Goal: Task Accomplishment & Management: Use online tool/utility

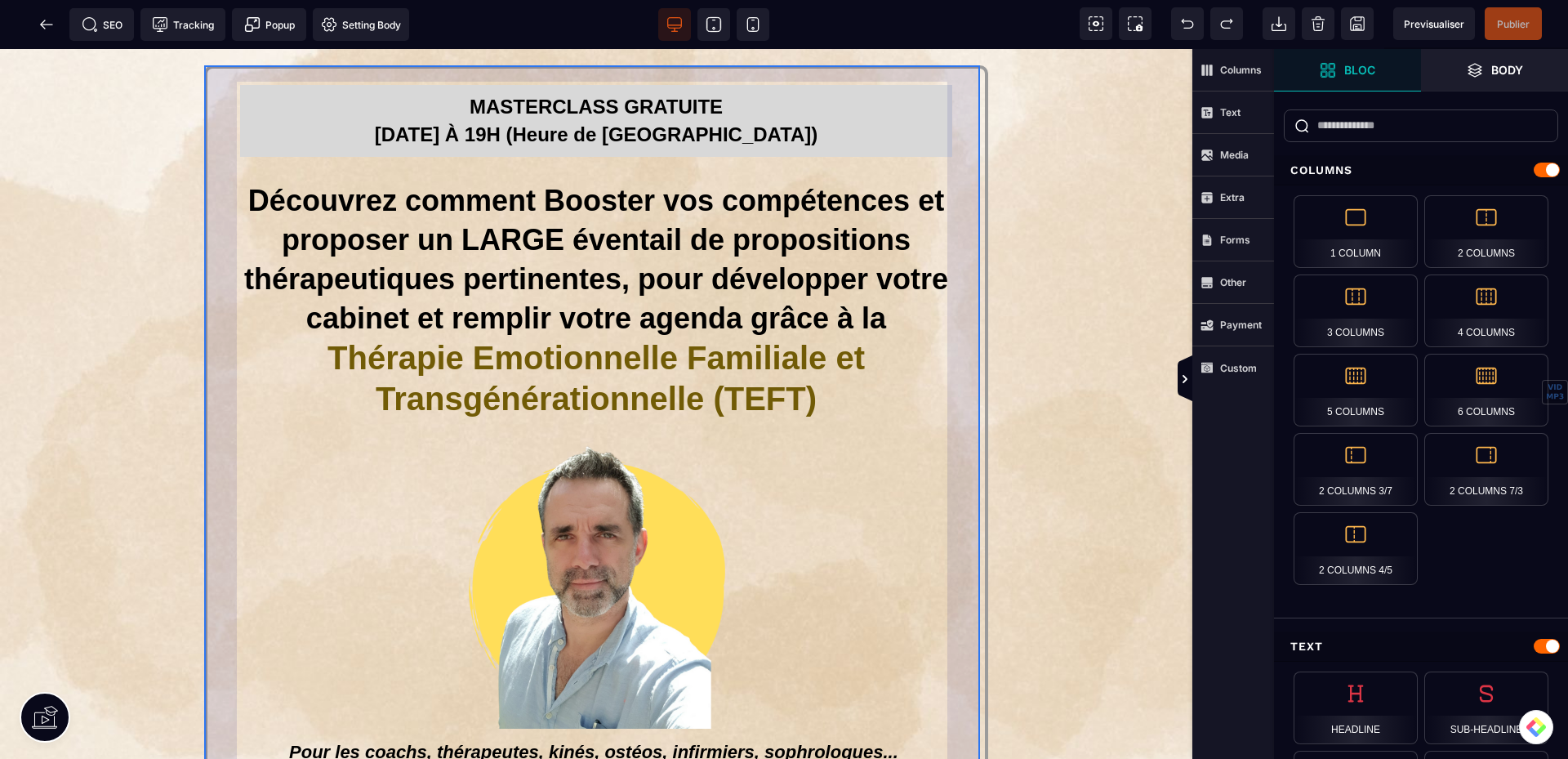
click at [861, 517] on div "MASTERCLASS GRATUITE [DATE] À 19H (Heure de Paris) Découvrez comment Booster vo…" at bounding box center [595, 517] width 784 height 903
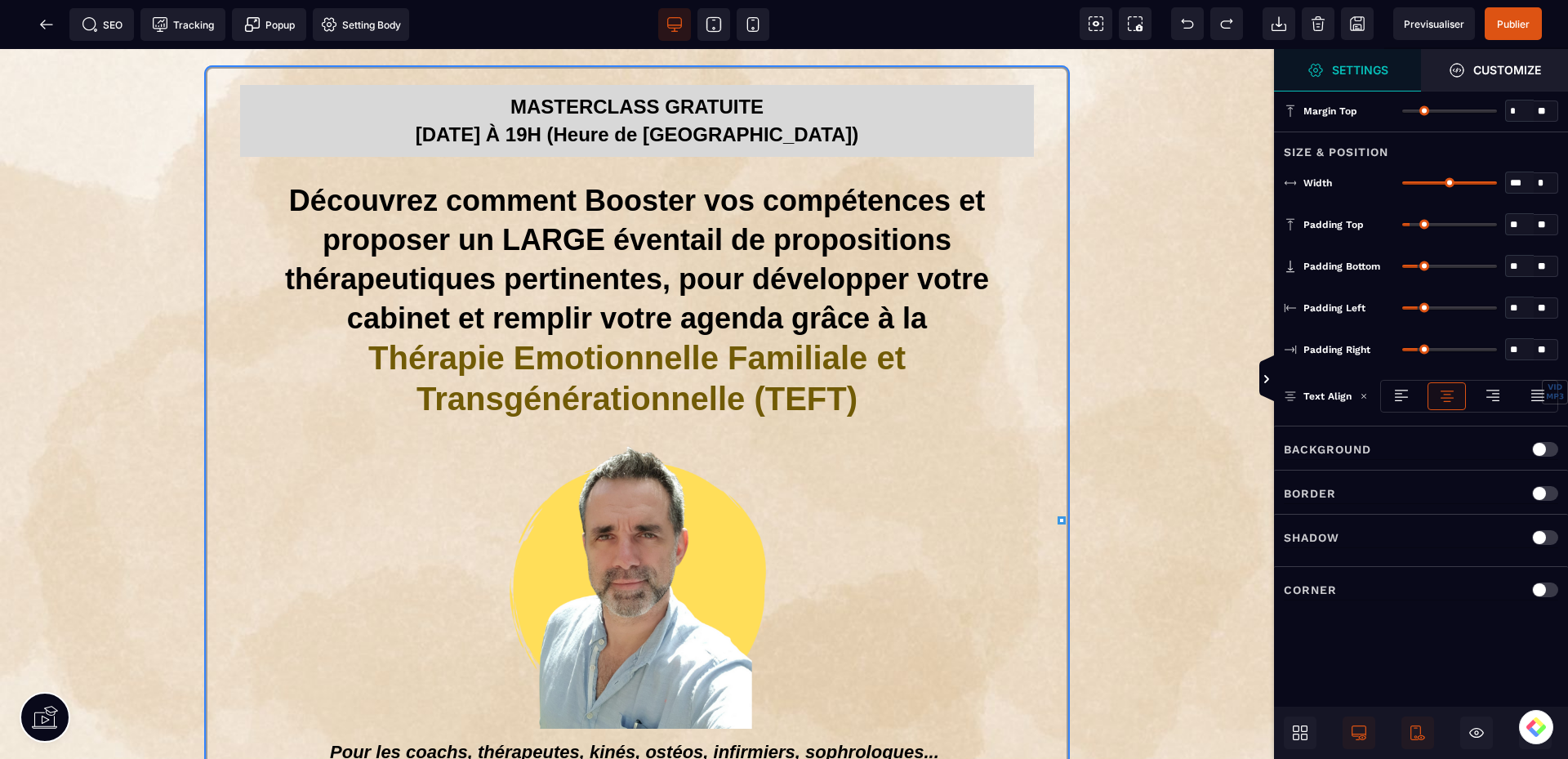
click at [1537, 444] on div at bounding box center [1545, 449] width 26 height 15
click at [1423, 535] on div at bounding box center [1419, 539] width 23 height 24
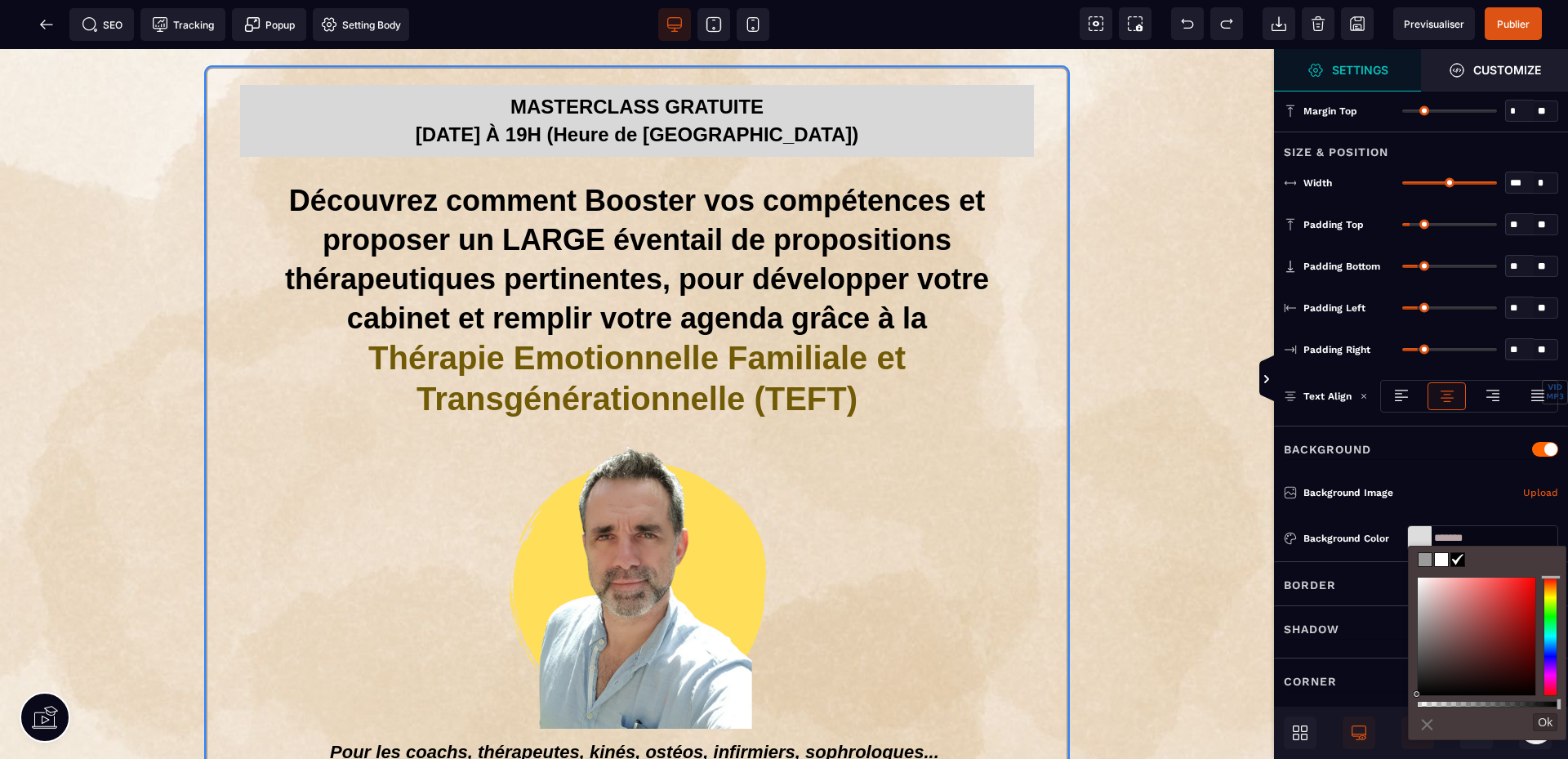
click at [1550, 633] on div at bounding box center [1550, 636] width 14 height 119
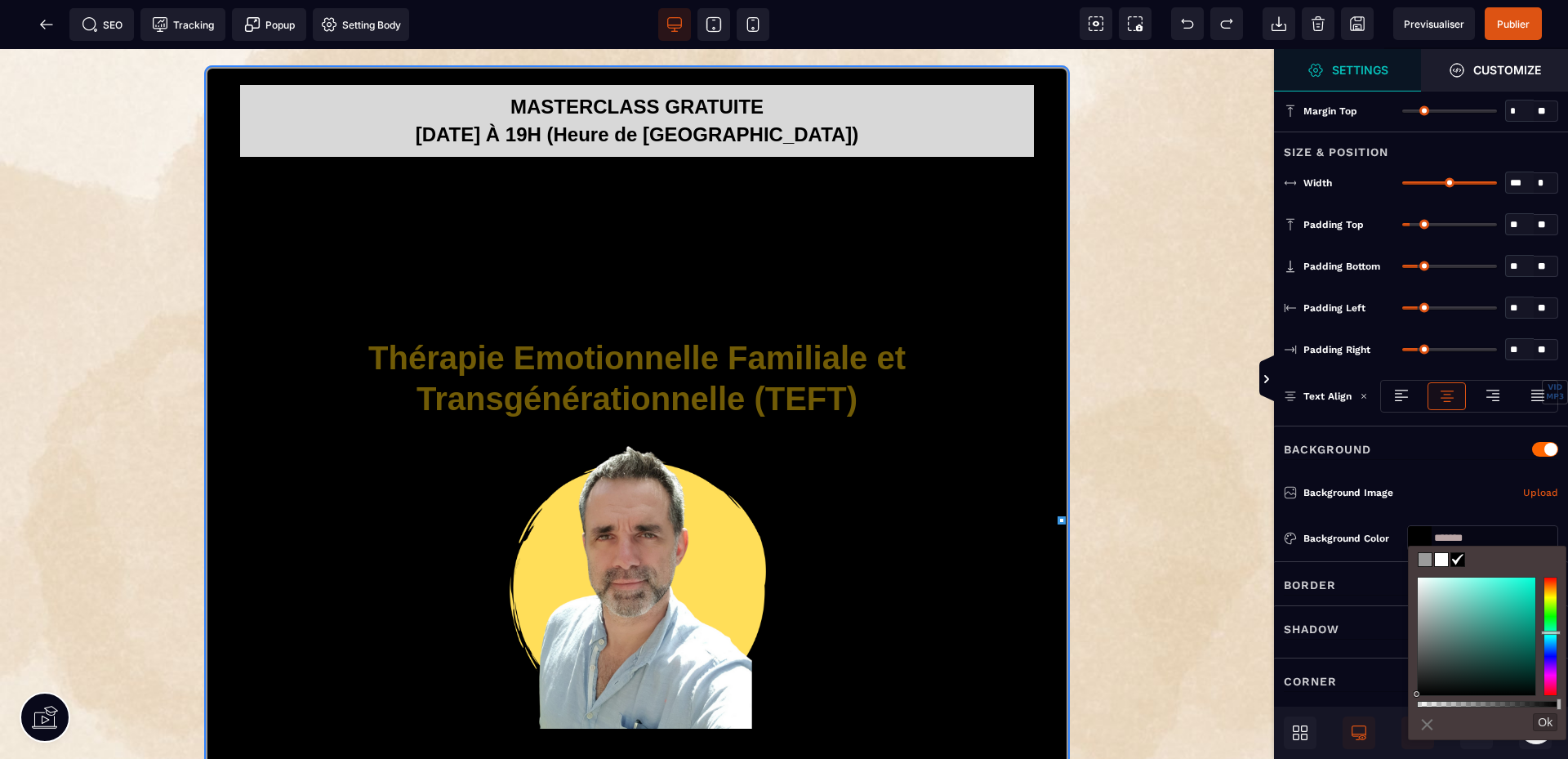
click at [1470, 586] on div at bounding box center [1476, 636] width 117 height 118
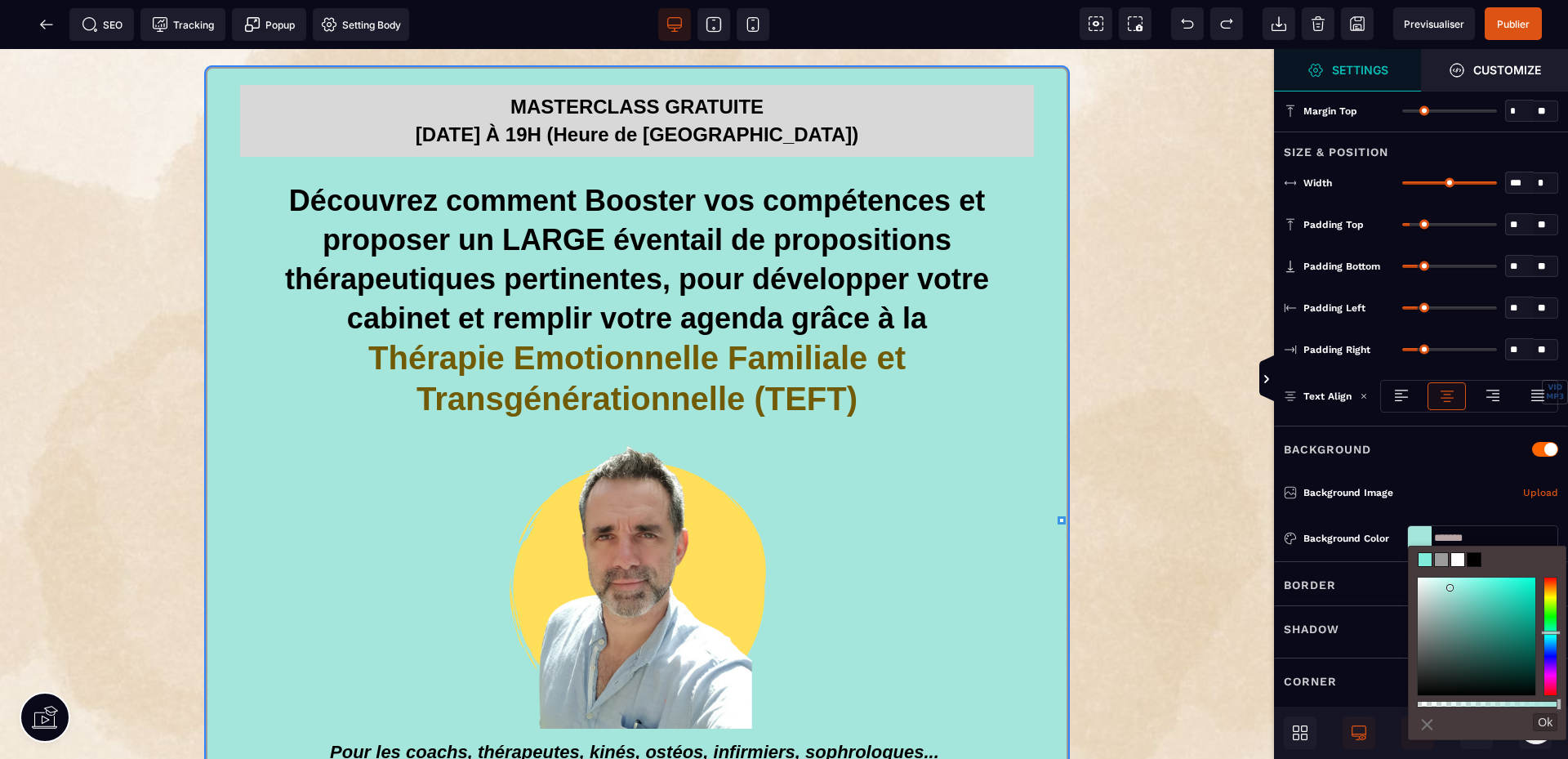
click at [1451, 589] on div at bounding box center [1476, 636] width 117 height 118
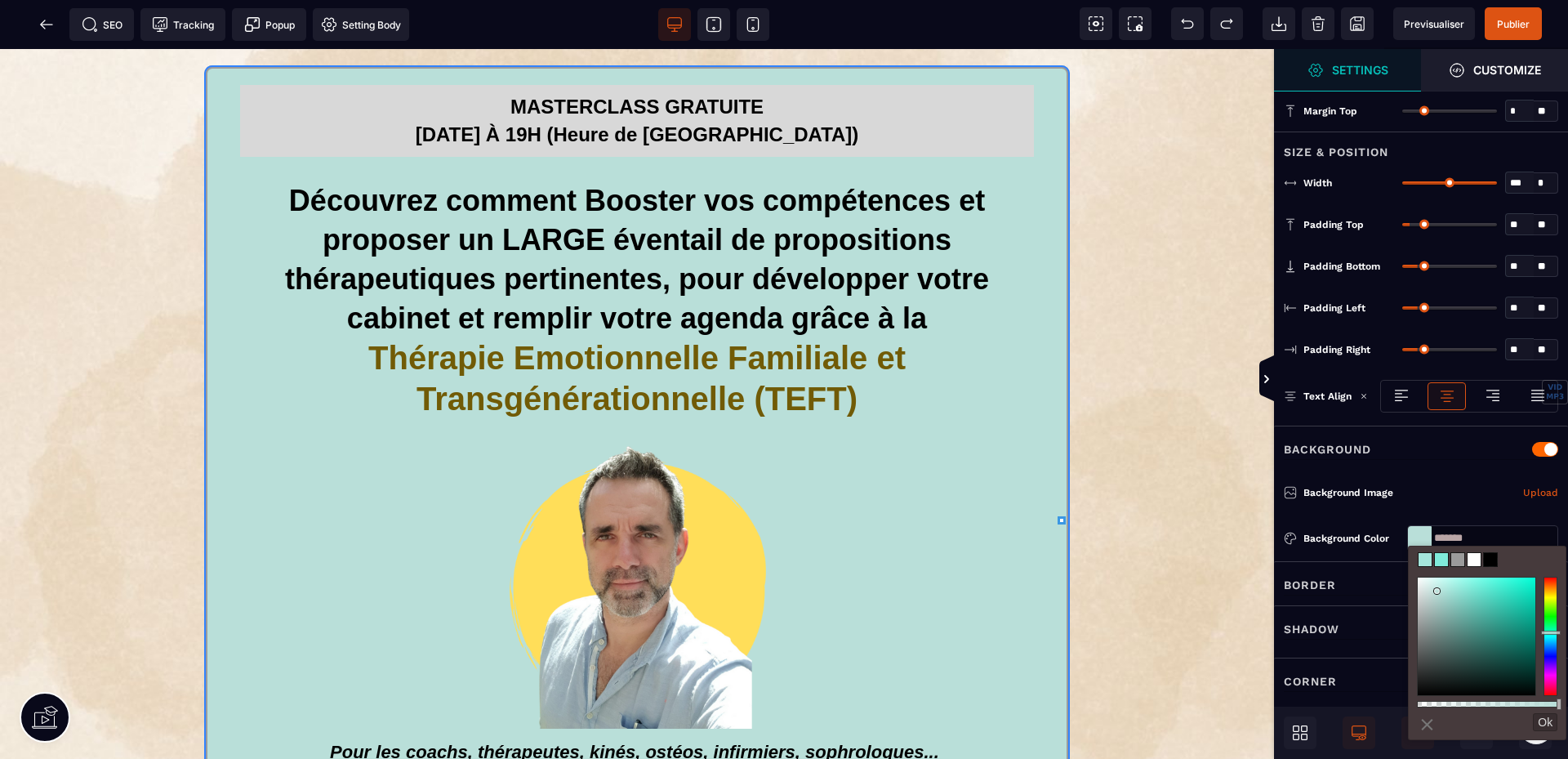
click at [1438, 591] on div at bounding box center [1476, 636] width 117 height 118
type input "*******"
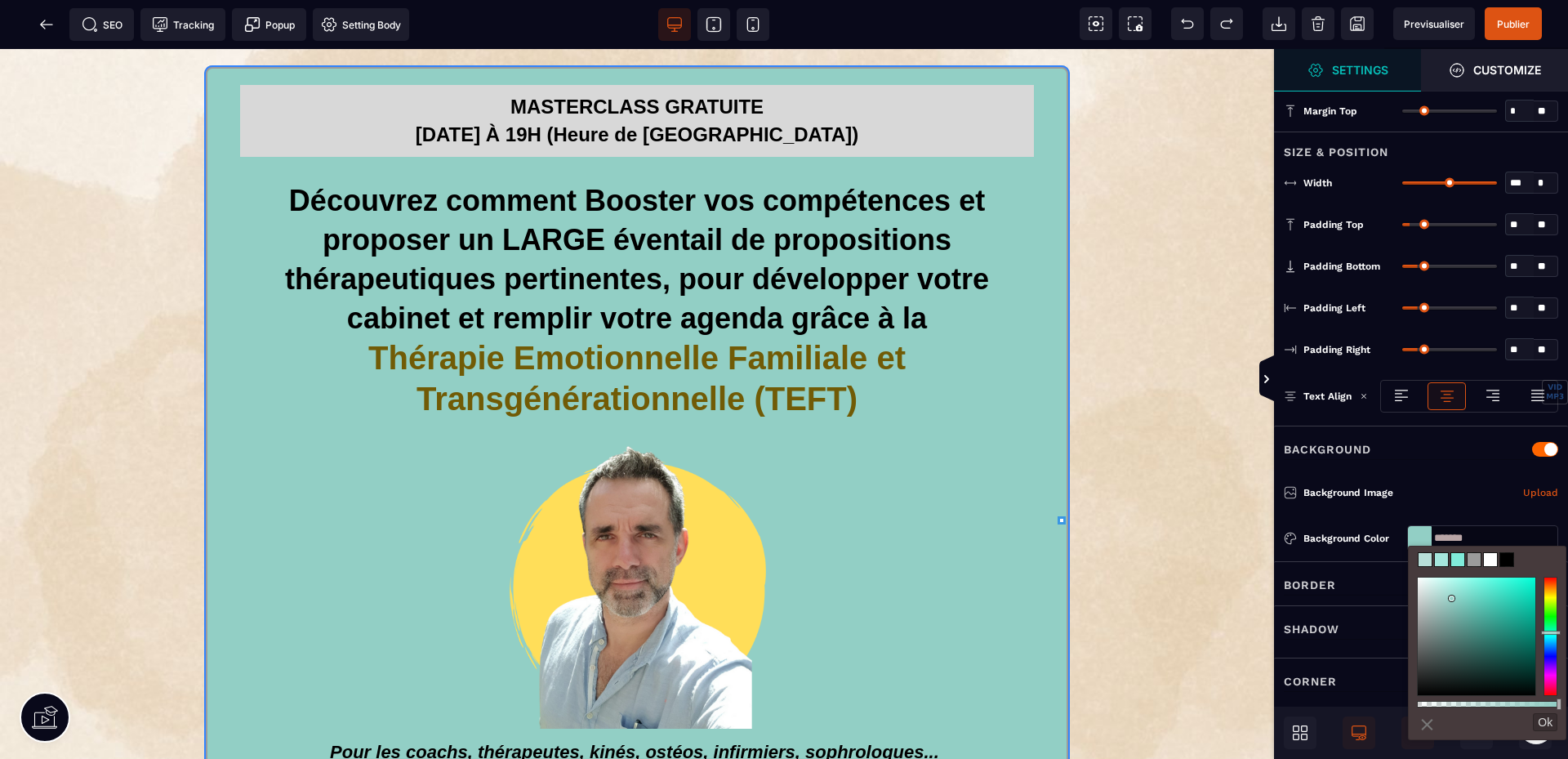
click at [1452, 599] on div at bounding box center [1476, 636] width 117 height 118
click at [1184, 21] on icon at bounding box center [1187, 23] width 16 height 16
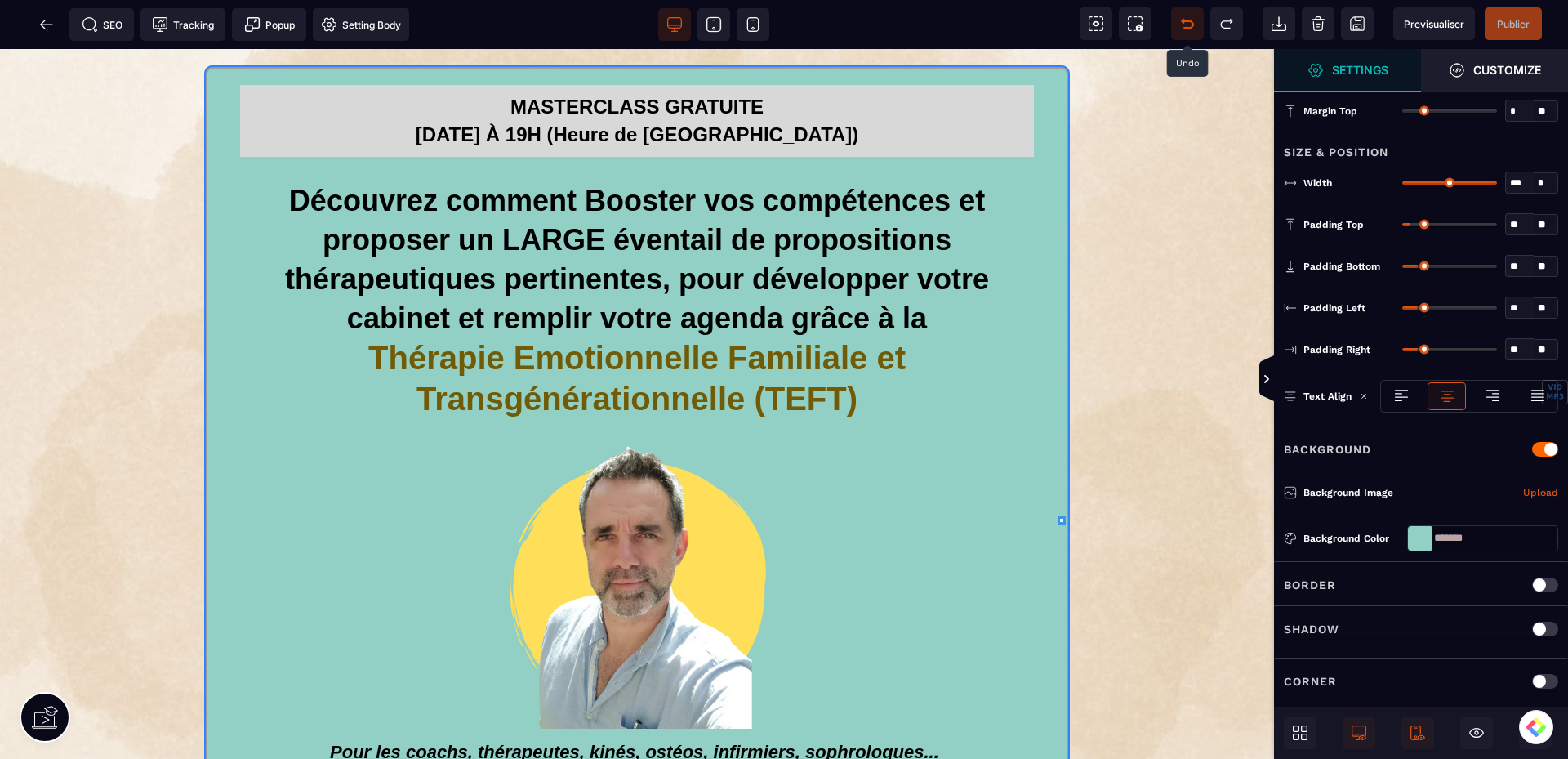
click at [1184, 20] on icon at bounding box center [1183, 22] width 3 height 5
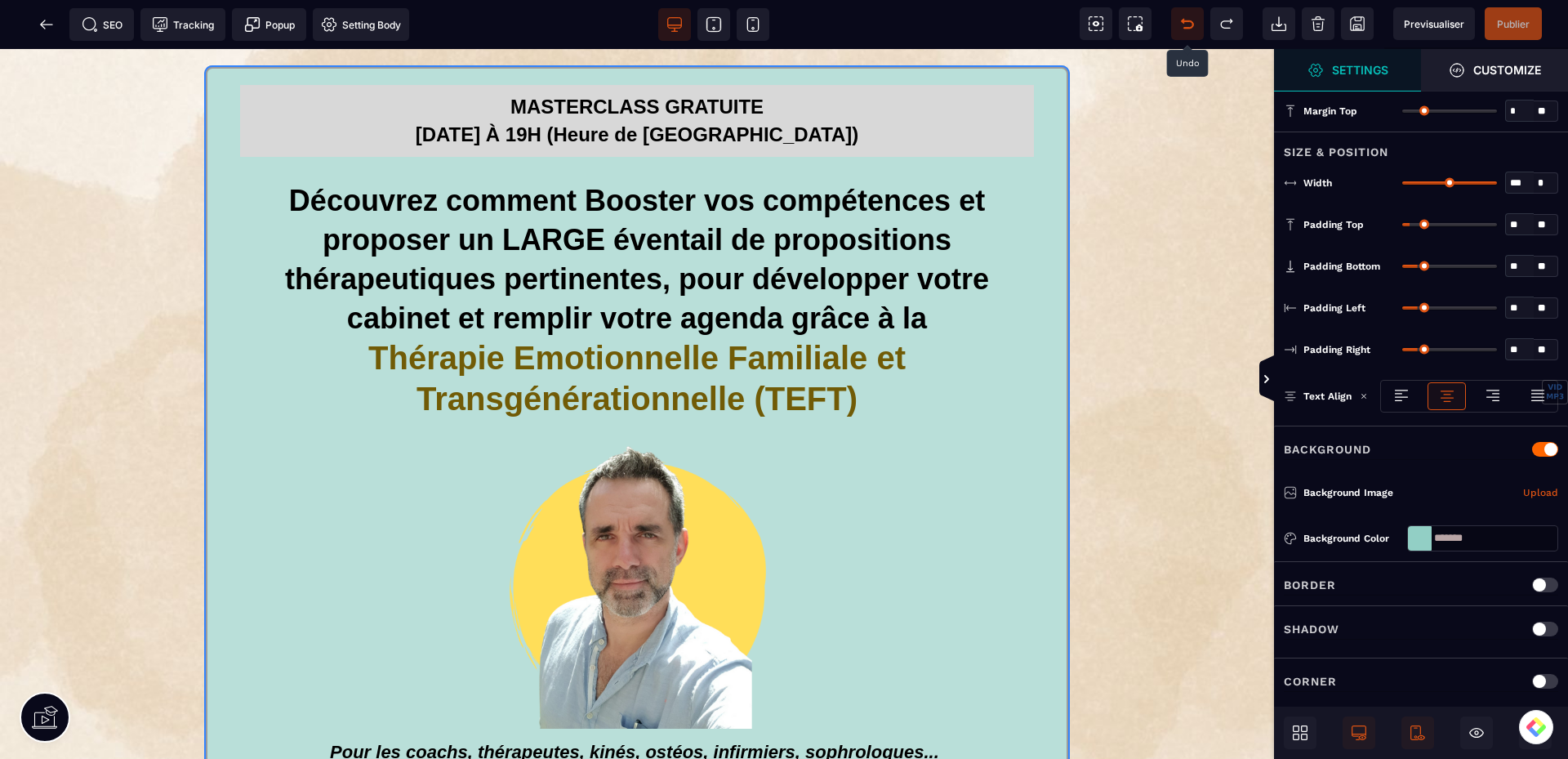
click at [1183, 19] on icon at bounding box center [1187, 23] width 16 height 16
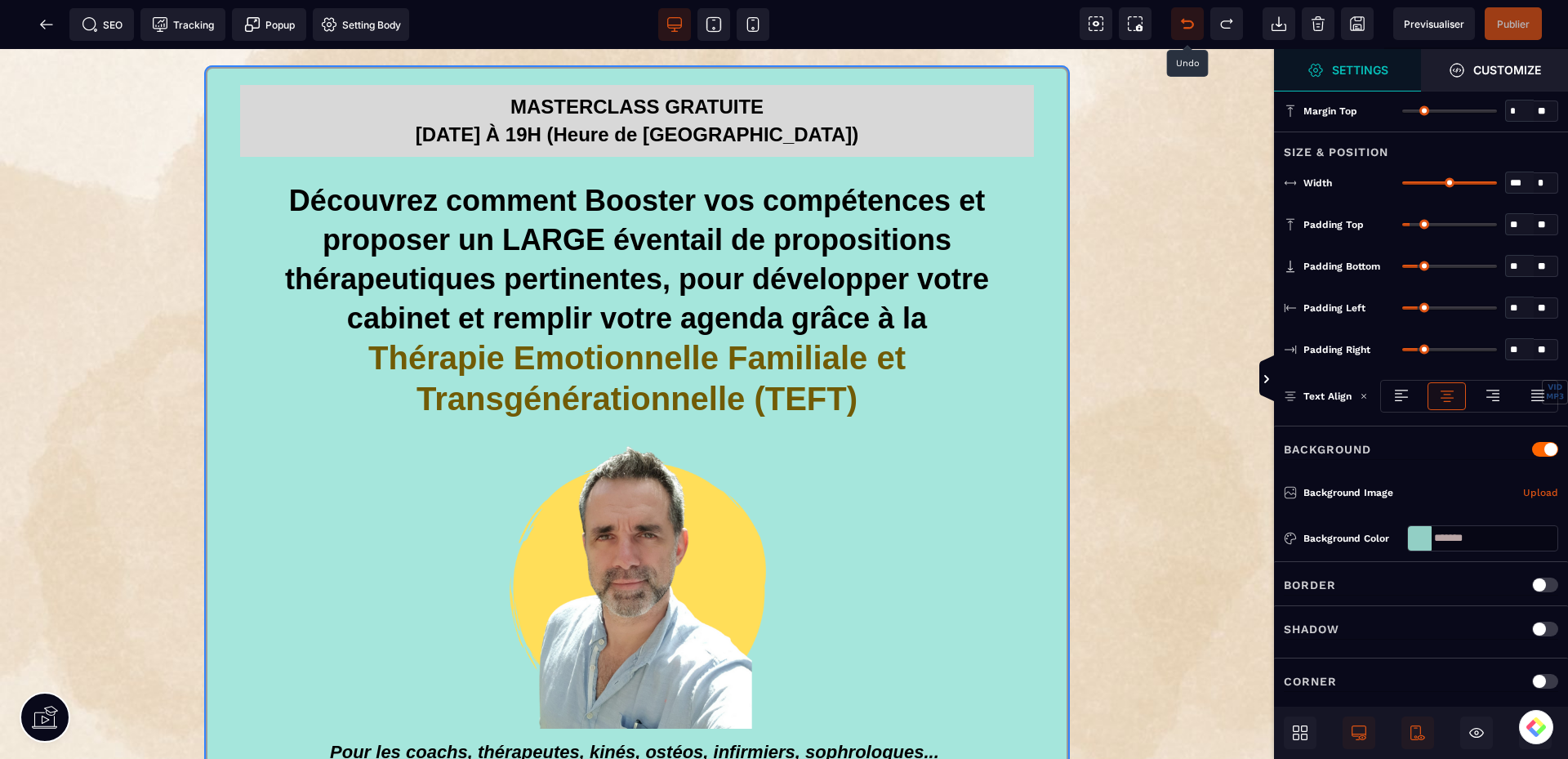
click at [1183, 19] on icon at bounding box center [1187, 23] width 16 height 16
click at [1182, 20] on div at bounding box center [784, 380] width 1568 height 759
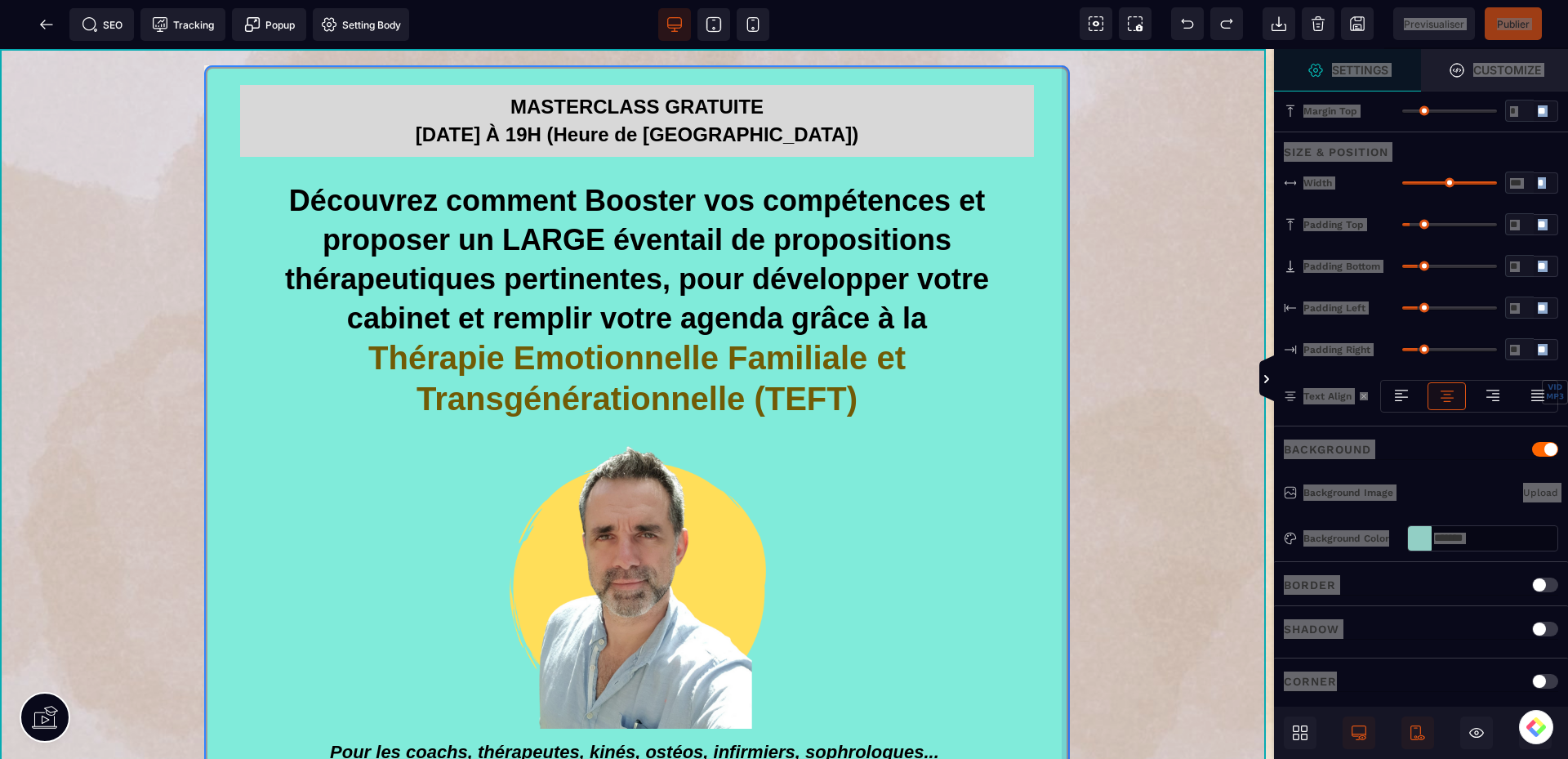
click at [1195, 437] on div "MASTERCLASS GRATUITE [DATE] À 19H (Heure de Paris) Découvrez comment Booster vo…" at bounding box center [637, 518] width 1274 height 937
type input "*******"
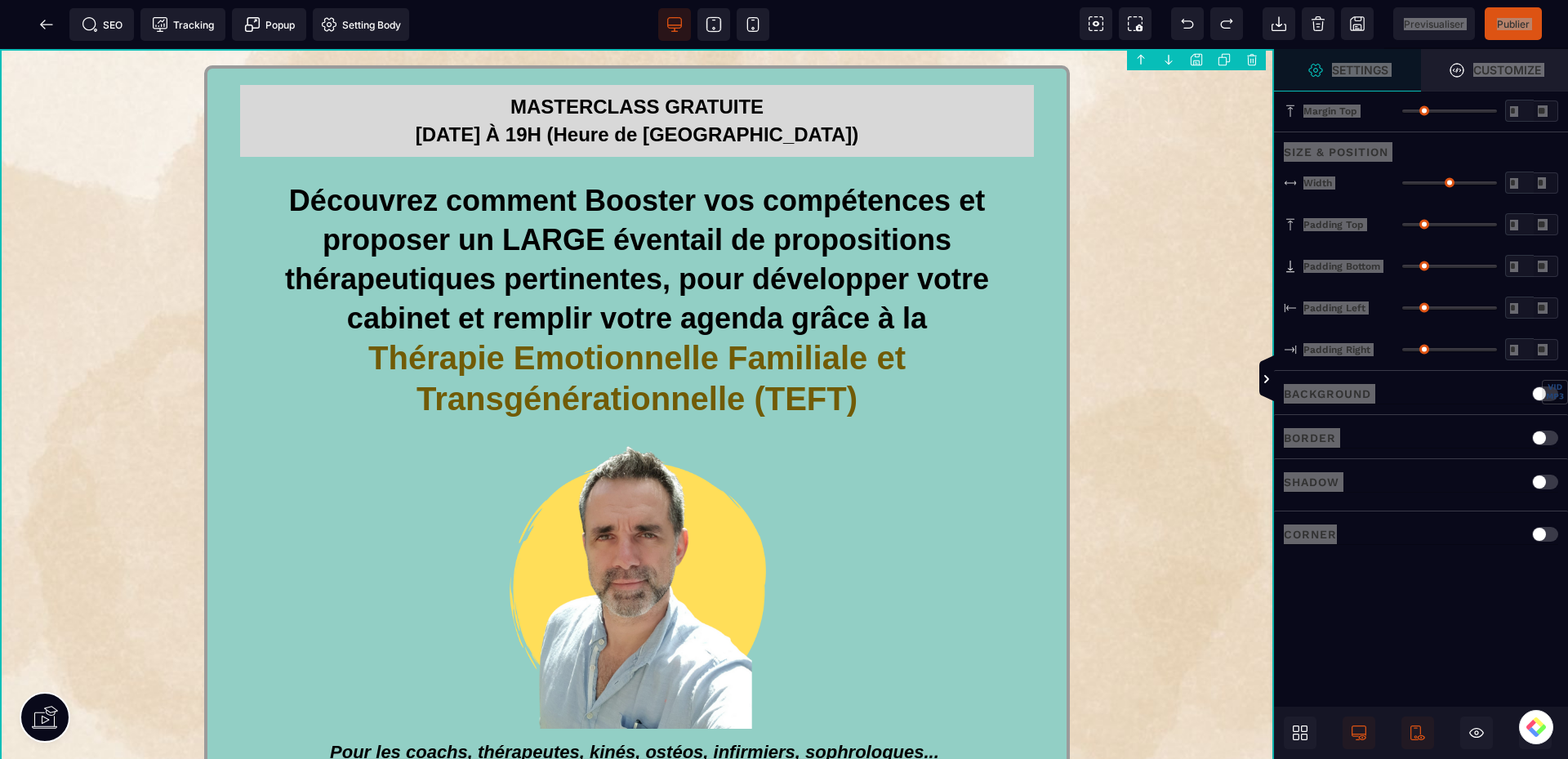
type input "*"
type input "***"
type input "**"
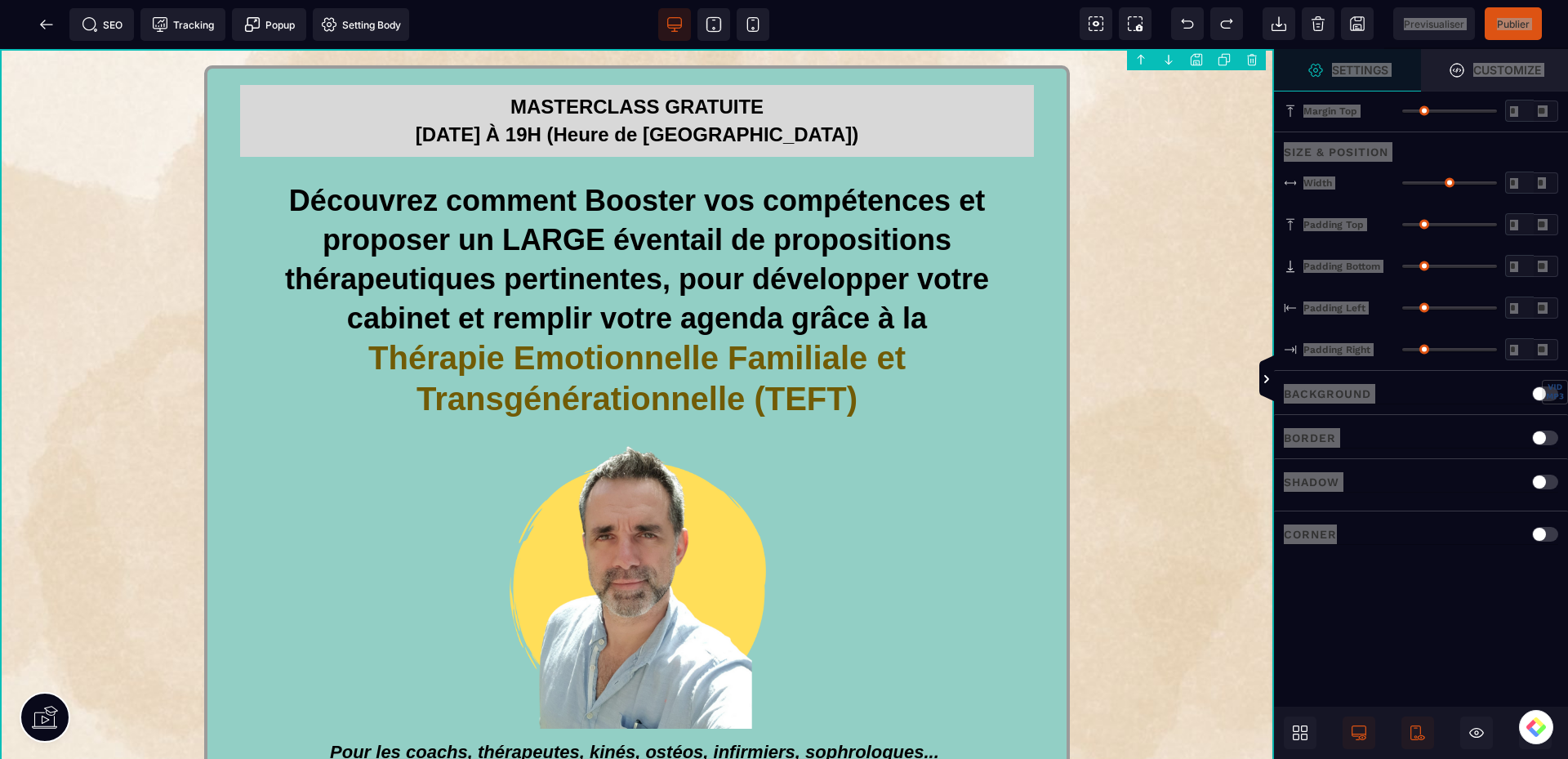
type input "**"
type input "***"
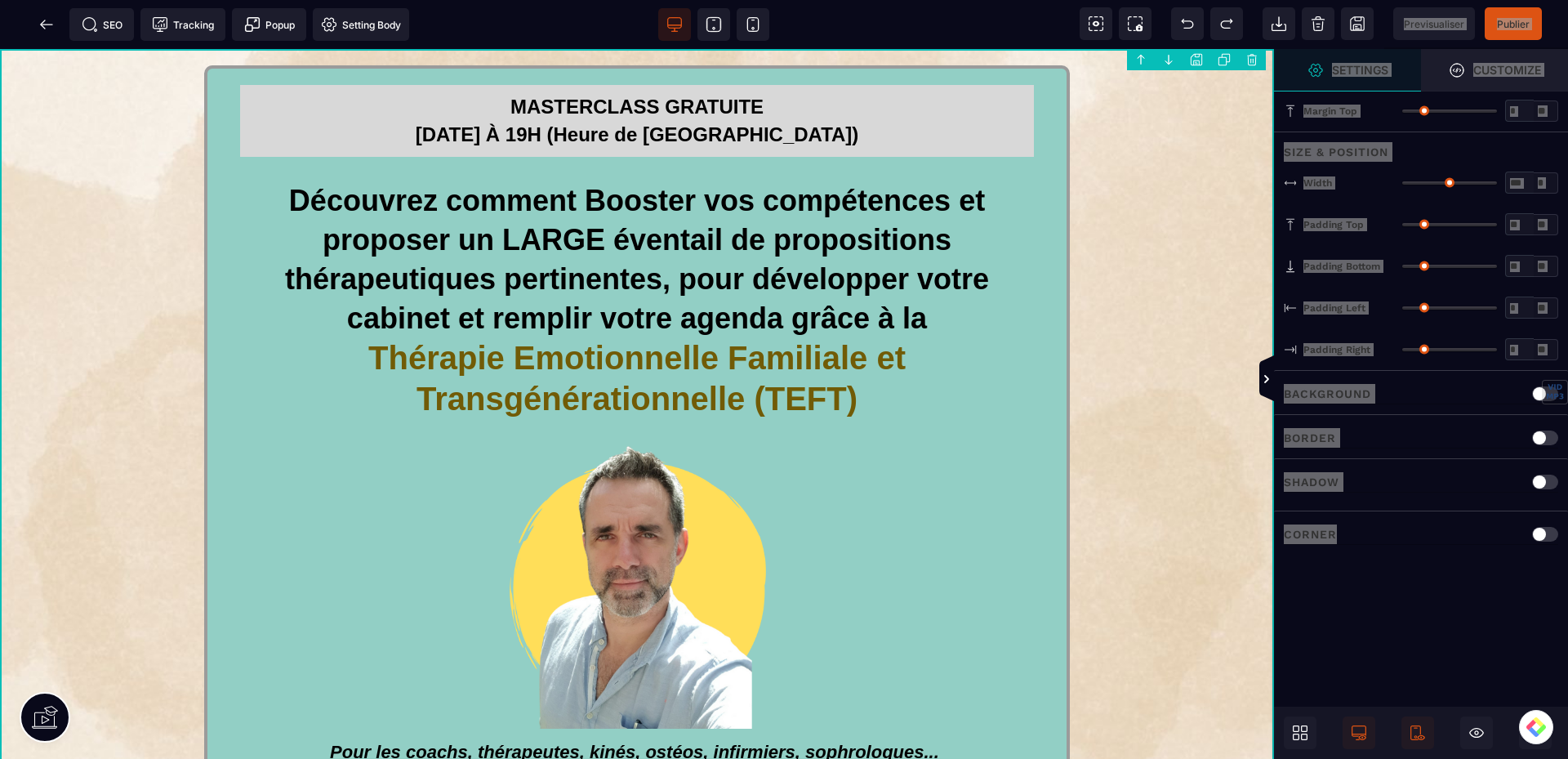
type input "***"
drag, startPoint x: 1175, startPoint y: 290, endPoint x: 1177, endPoint y: 275, distance: 15.1
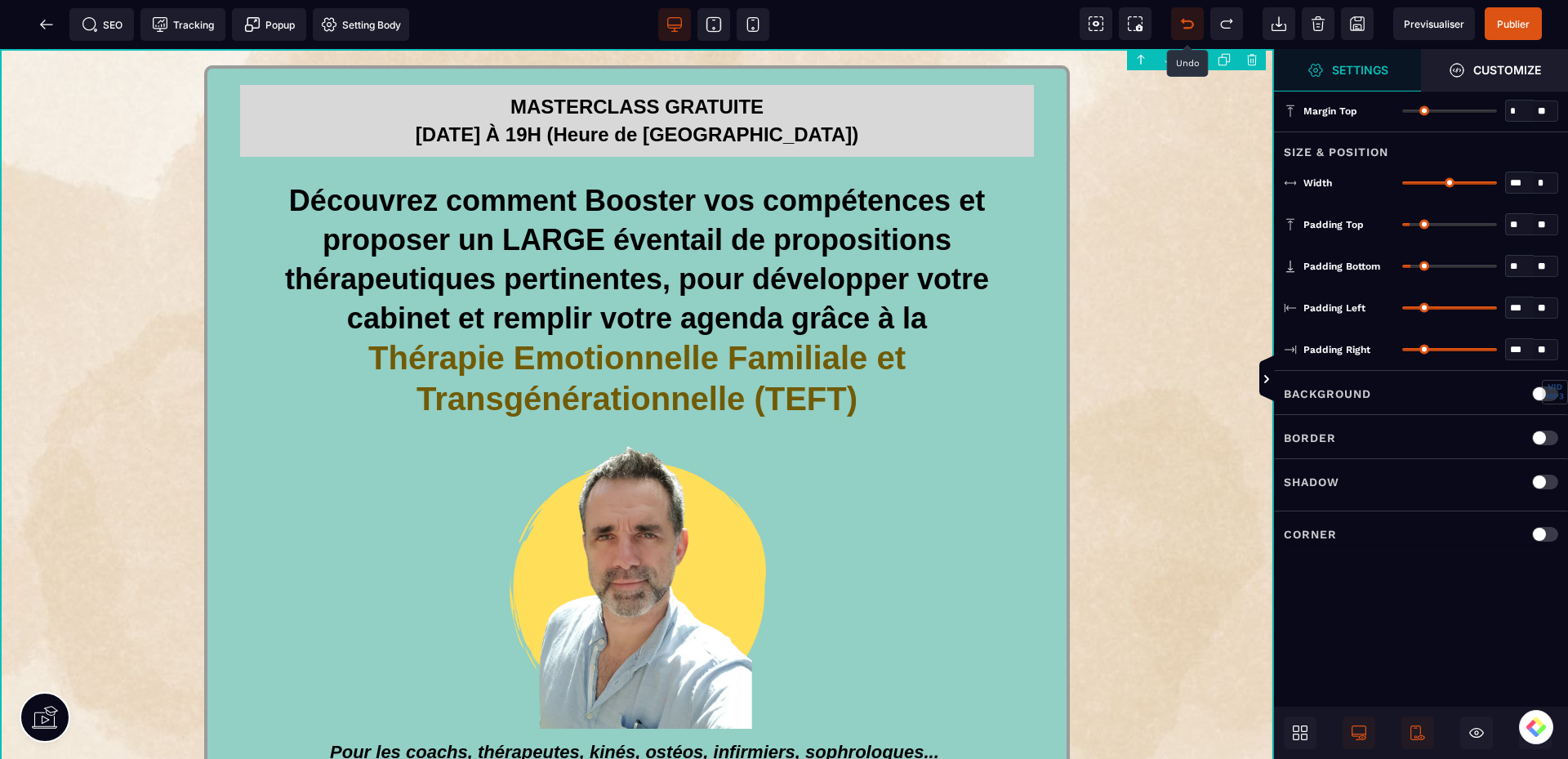
click at [1184, 22] on icon at bounding box center [1183, 22] width 3 height 5
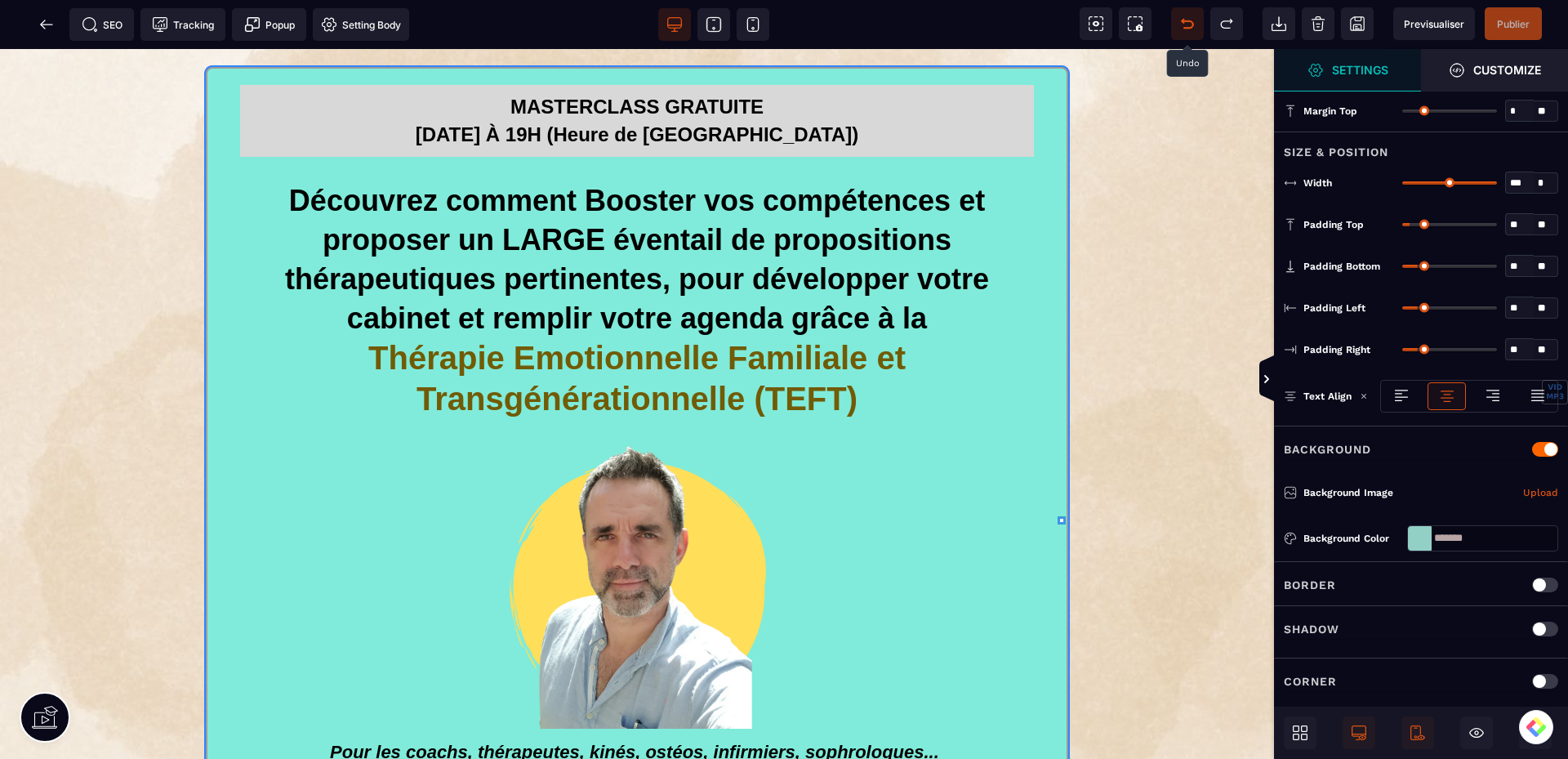
click at [1184, 22] on icon at bounding box center [1183, 22] width 3 height 5
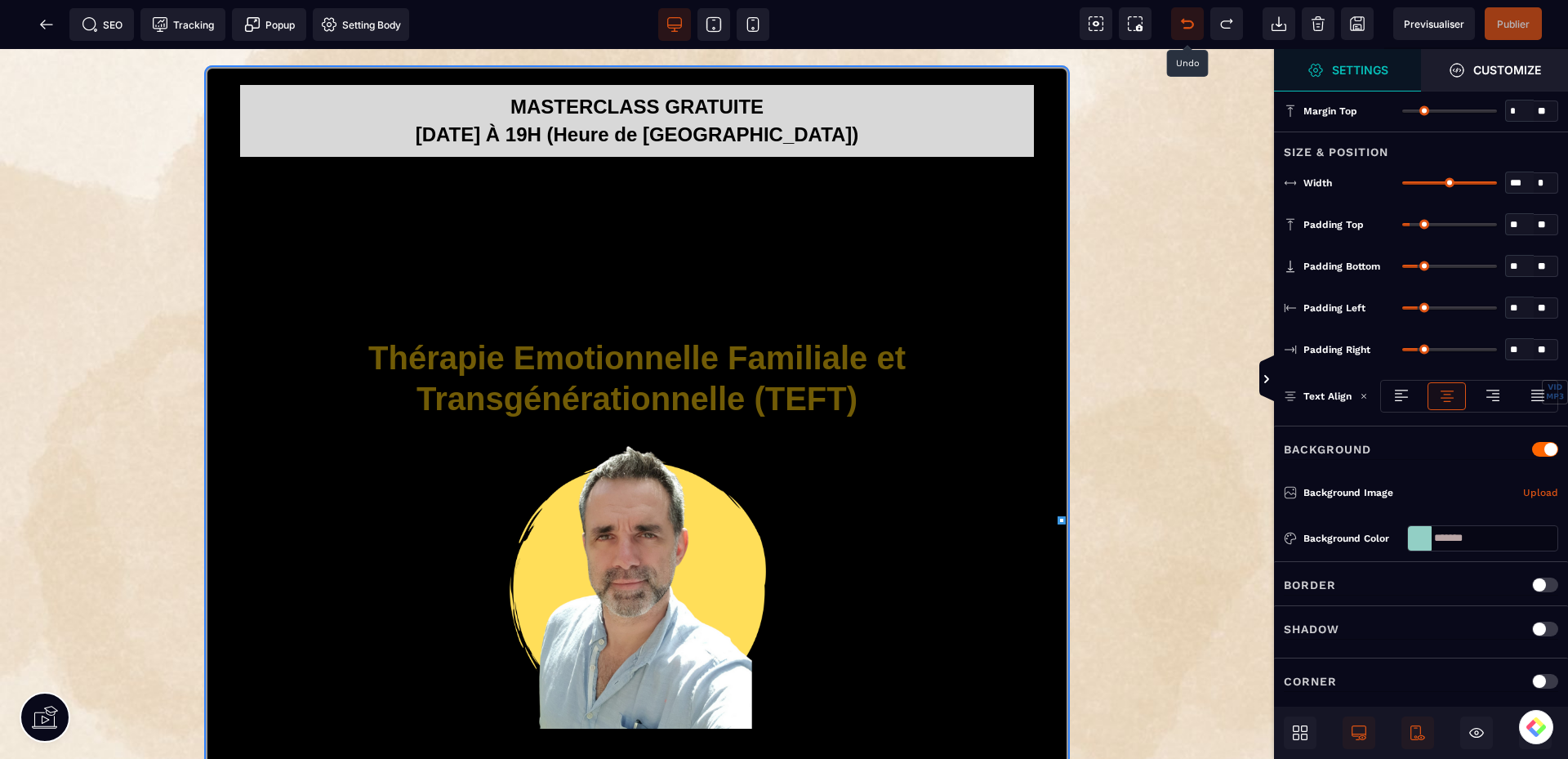
click at [1187, 22] on icon at bounding box center [1187, 23] width 16 height 16
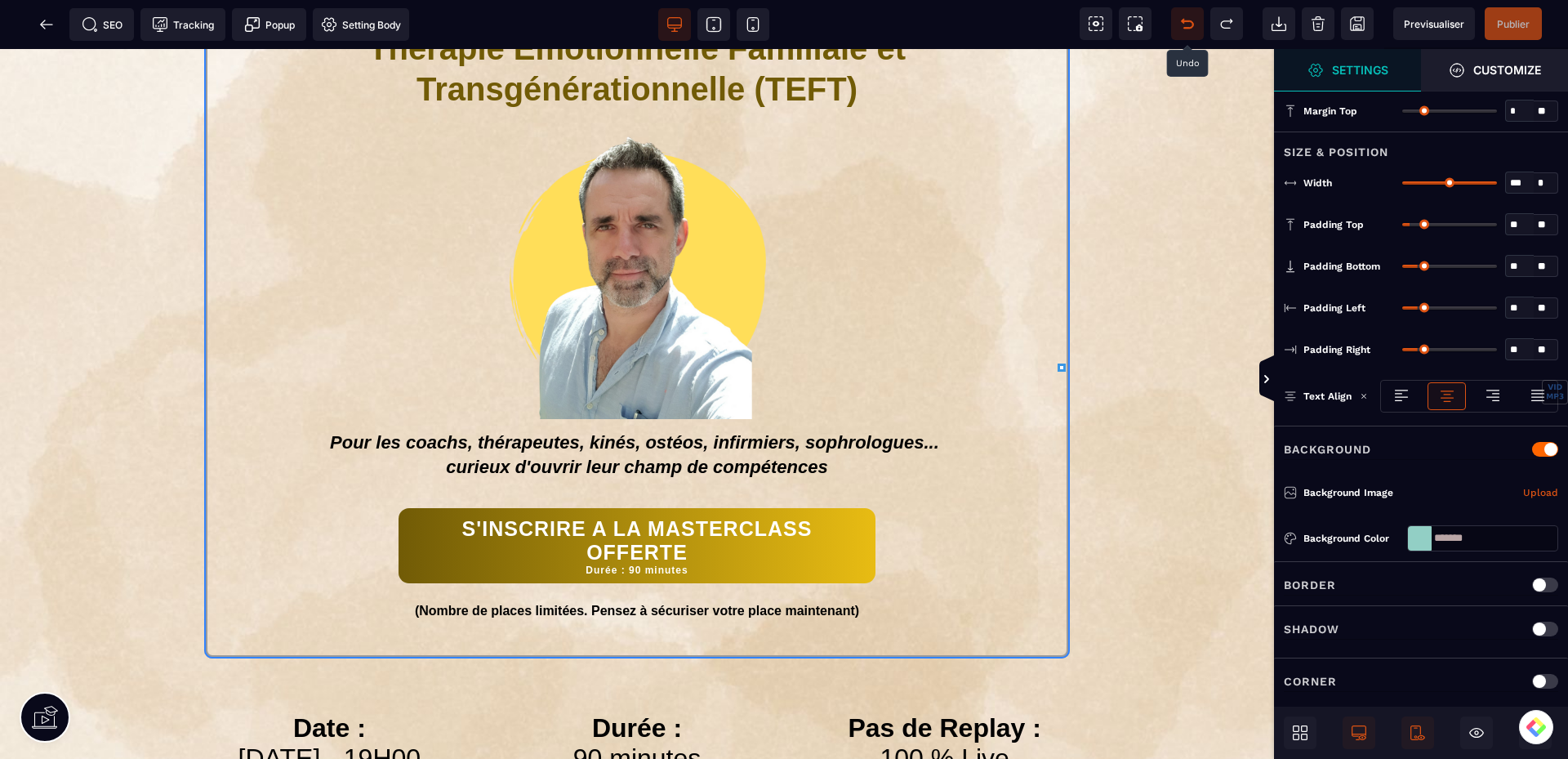
scroll to position [409, 0]
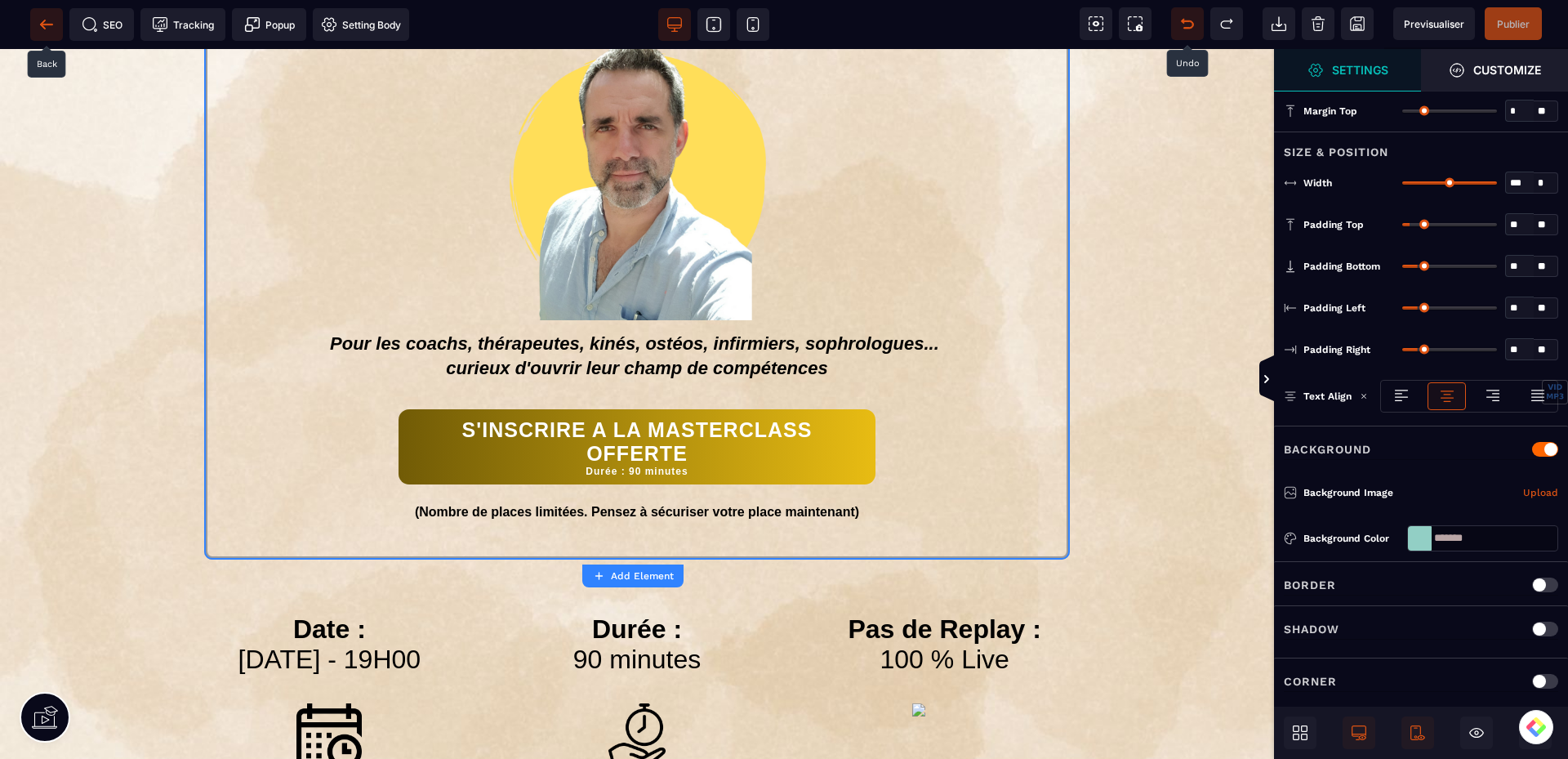
click at [49, 24] on icon at bounding box center [46, 23] width 12 height 1
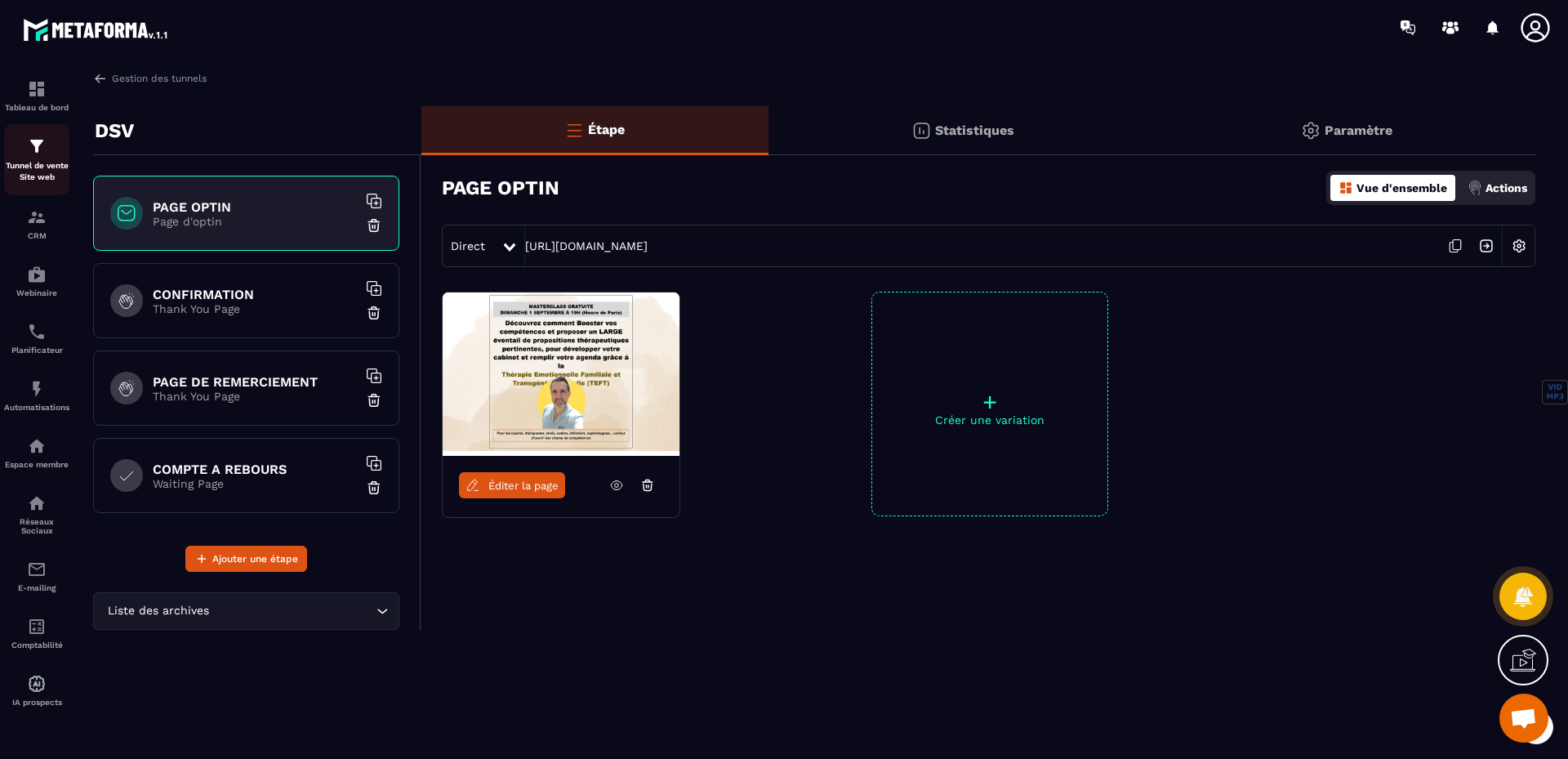
click at [27, 154] on img at bounding box center [36, 146] width 20 height 20
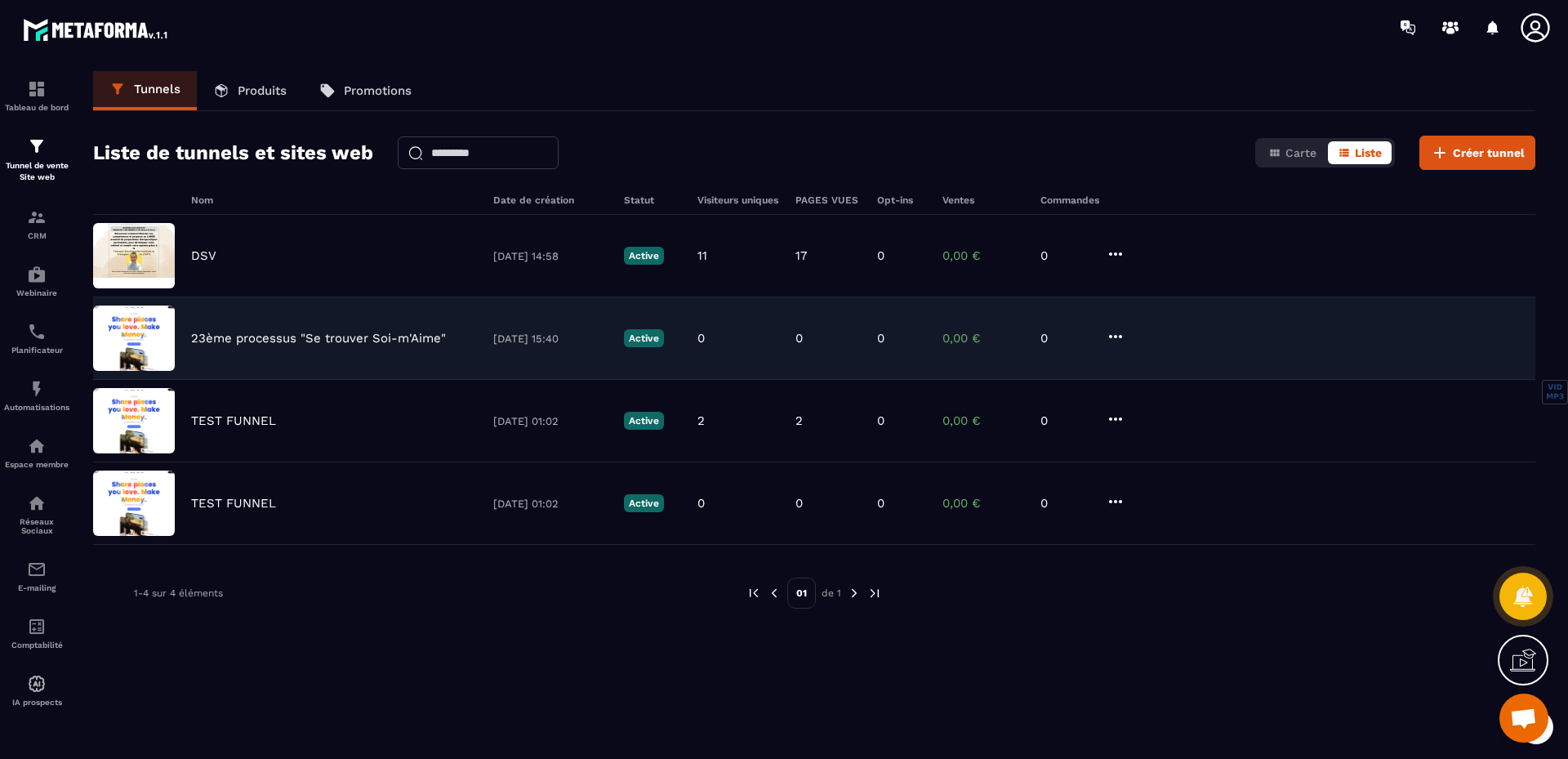
click at [130, 334] on img at bounding box center [134, 339] width 82 height 66
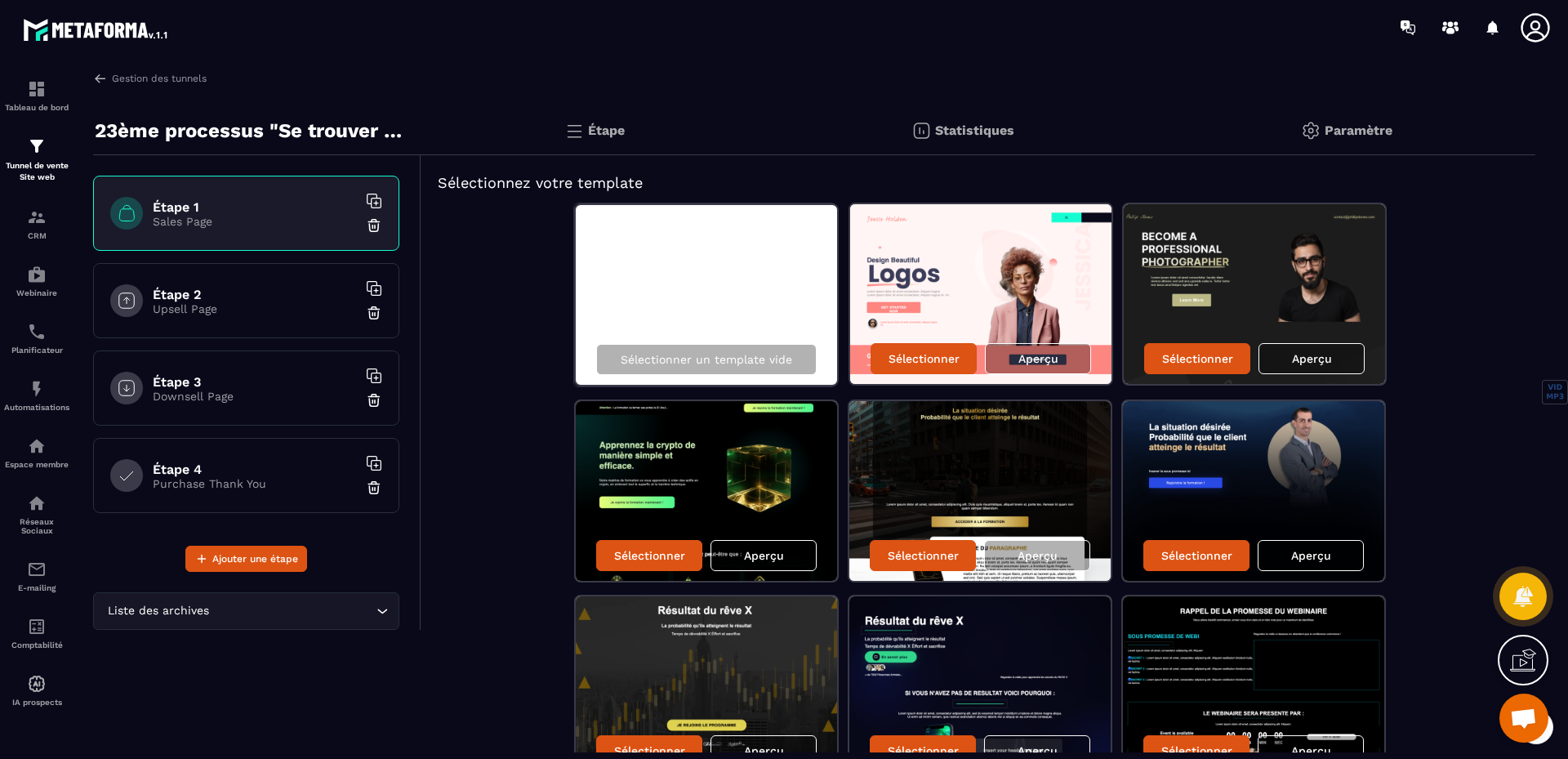
click at [250, 299] on h6 "Étape 2" at bounding box center [255, 295] width 204 height 16
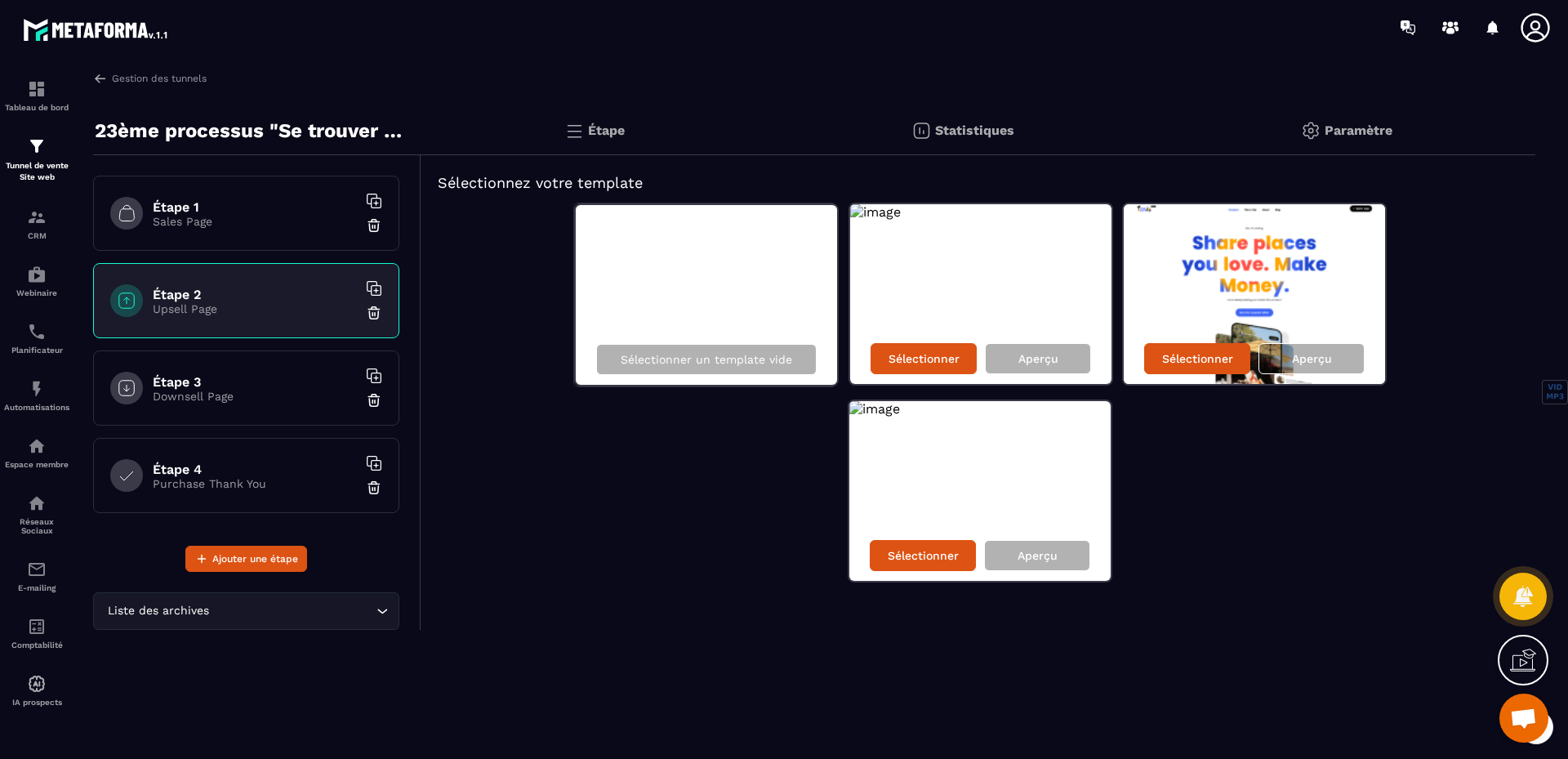
click at [263, 376] on h6 "Étape 3" at bounding box center [255, 382] width 204 height 16
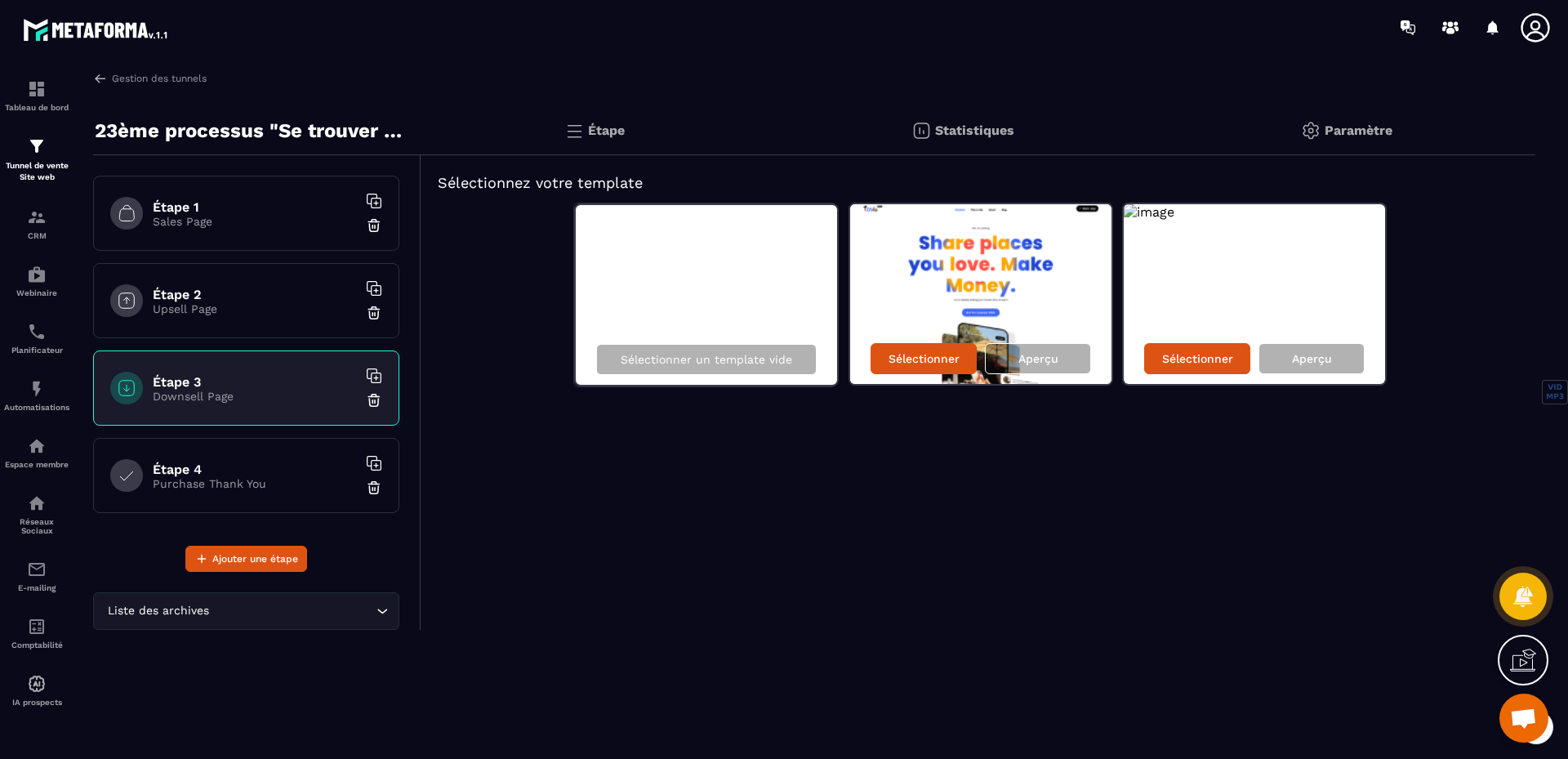
click at [244, 477] on p "Purchase Thank You" at bounding box center [255, 483] width 204 height 13
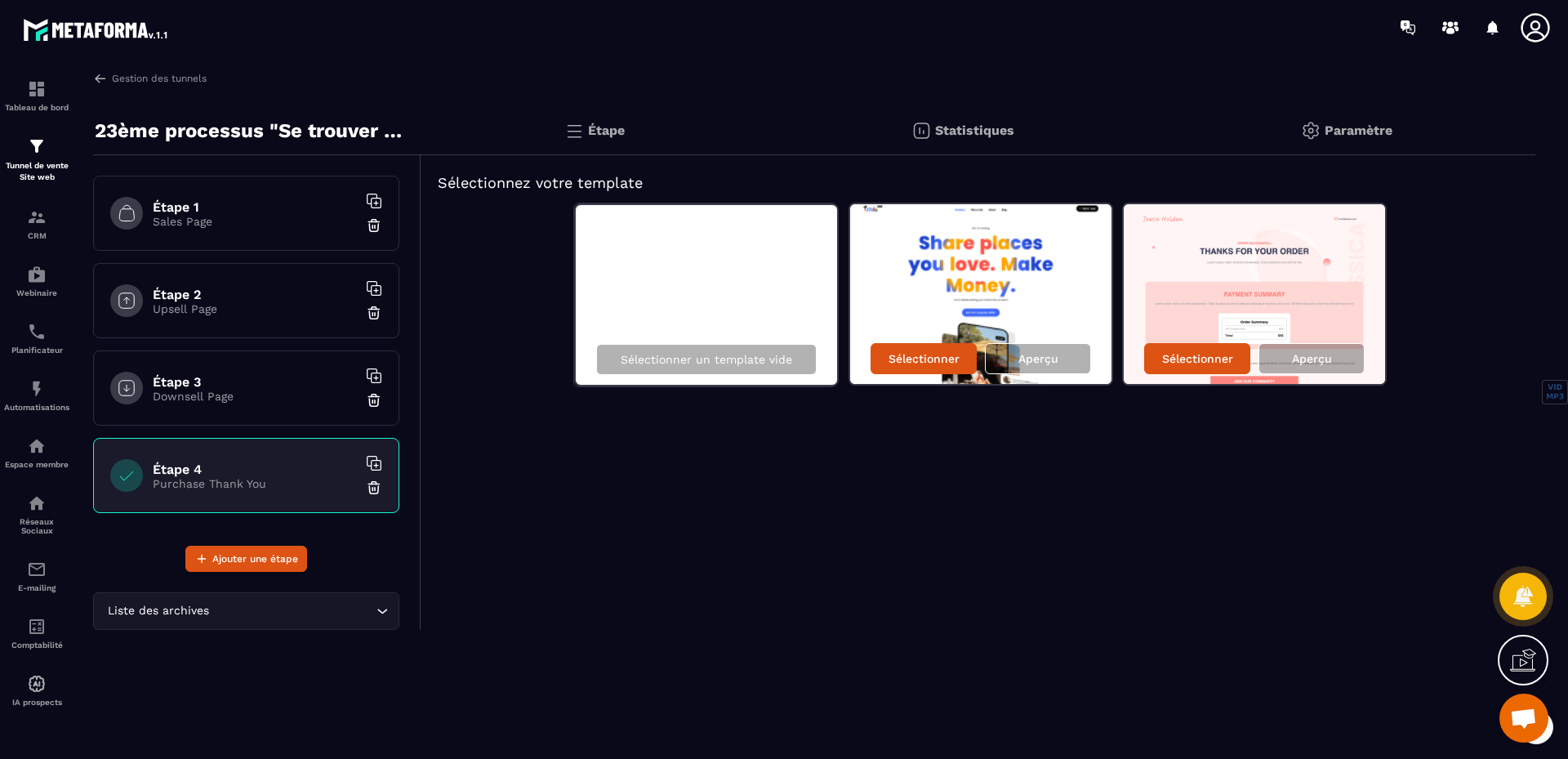
click at [202, 214] on h6 "Étape 1" at bounding box center [255, 207] width 204 height 16
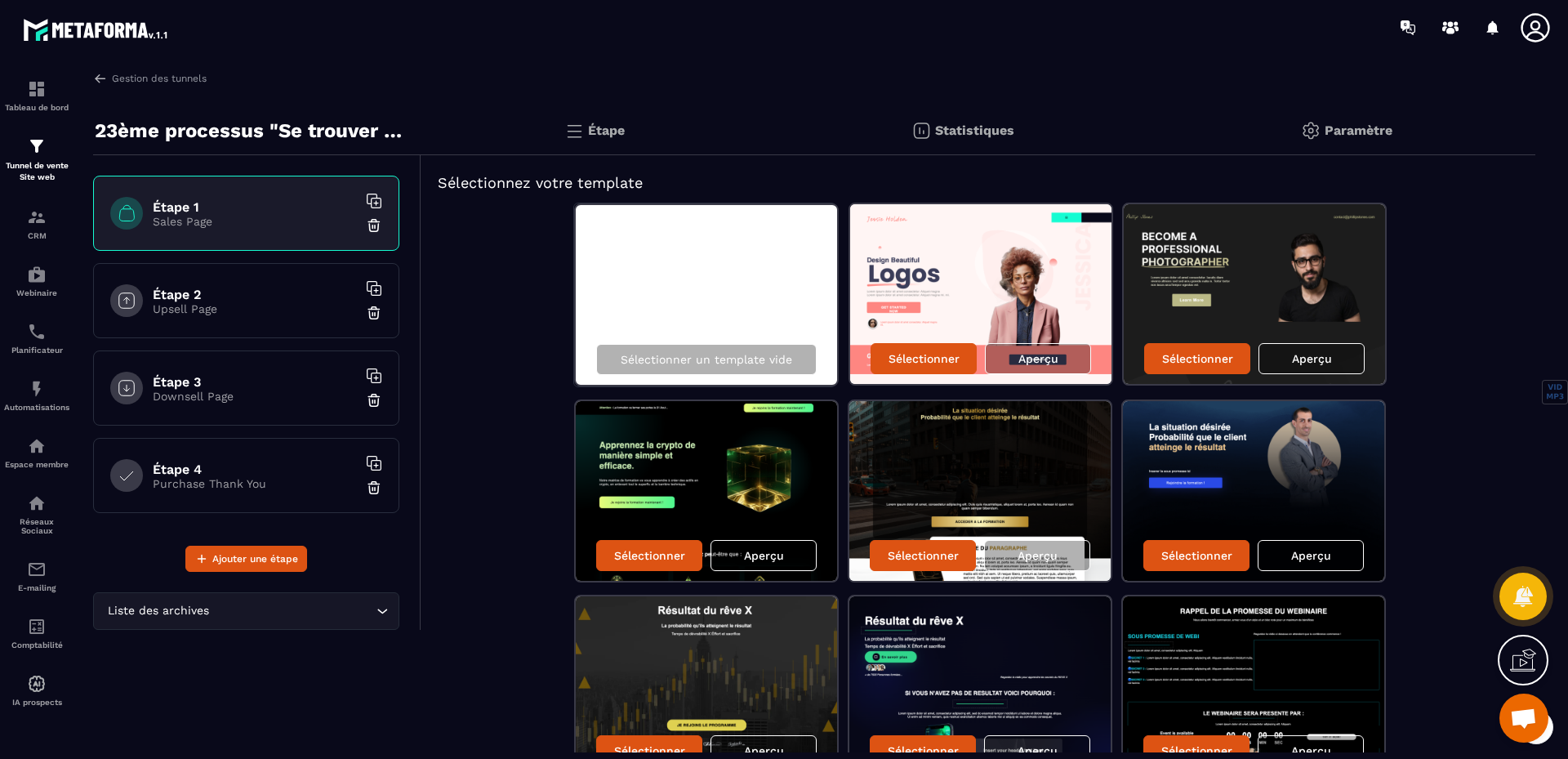
click at [237, 131] on p "23ème processus "Se trouver Soi-m'Aime"" at bounding box center [252, 131] width 314 height 33
click at [30, 157] on div "Tunnel de vente Site web" at bounding box center [37, 160] width 66 height 47
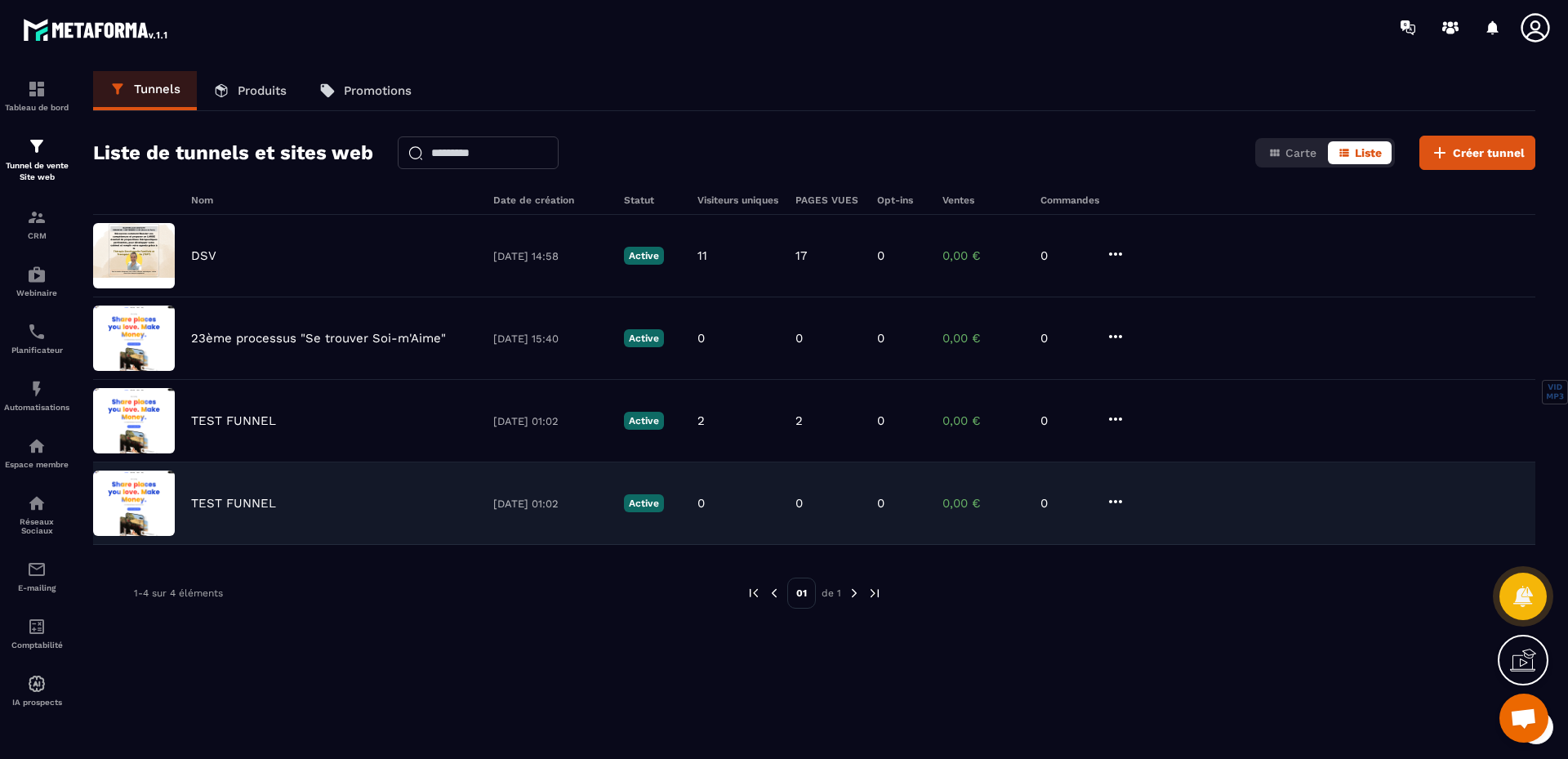
click at [138, 488] on img at bounding box center [134, 503] width 82 height 66
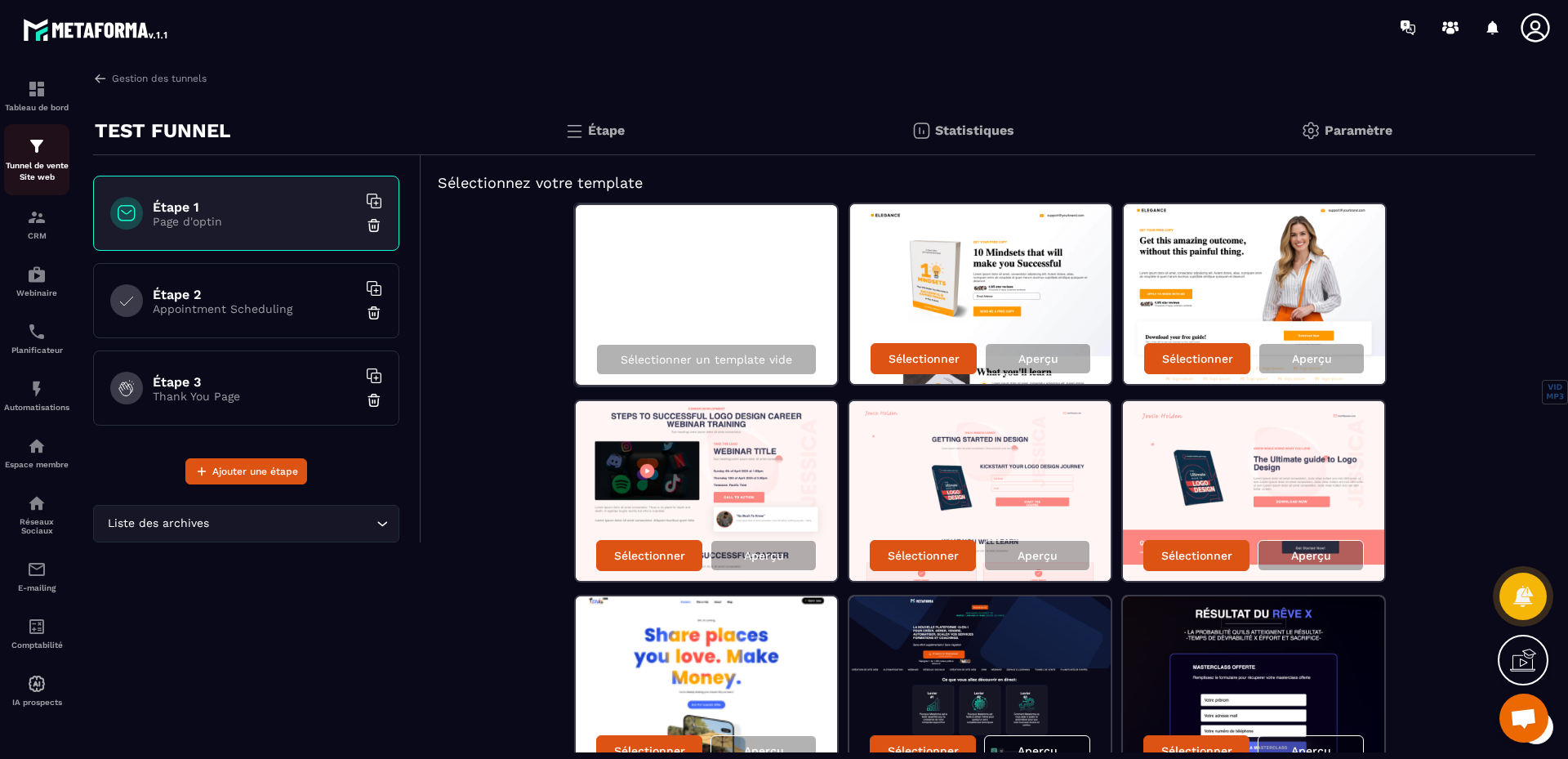
click at [36, 151] on img at bounding box center [36, 146] width 20 height 20
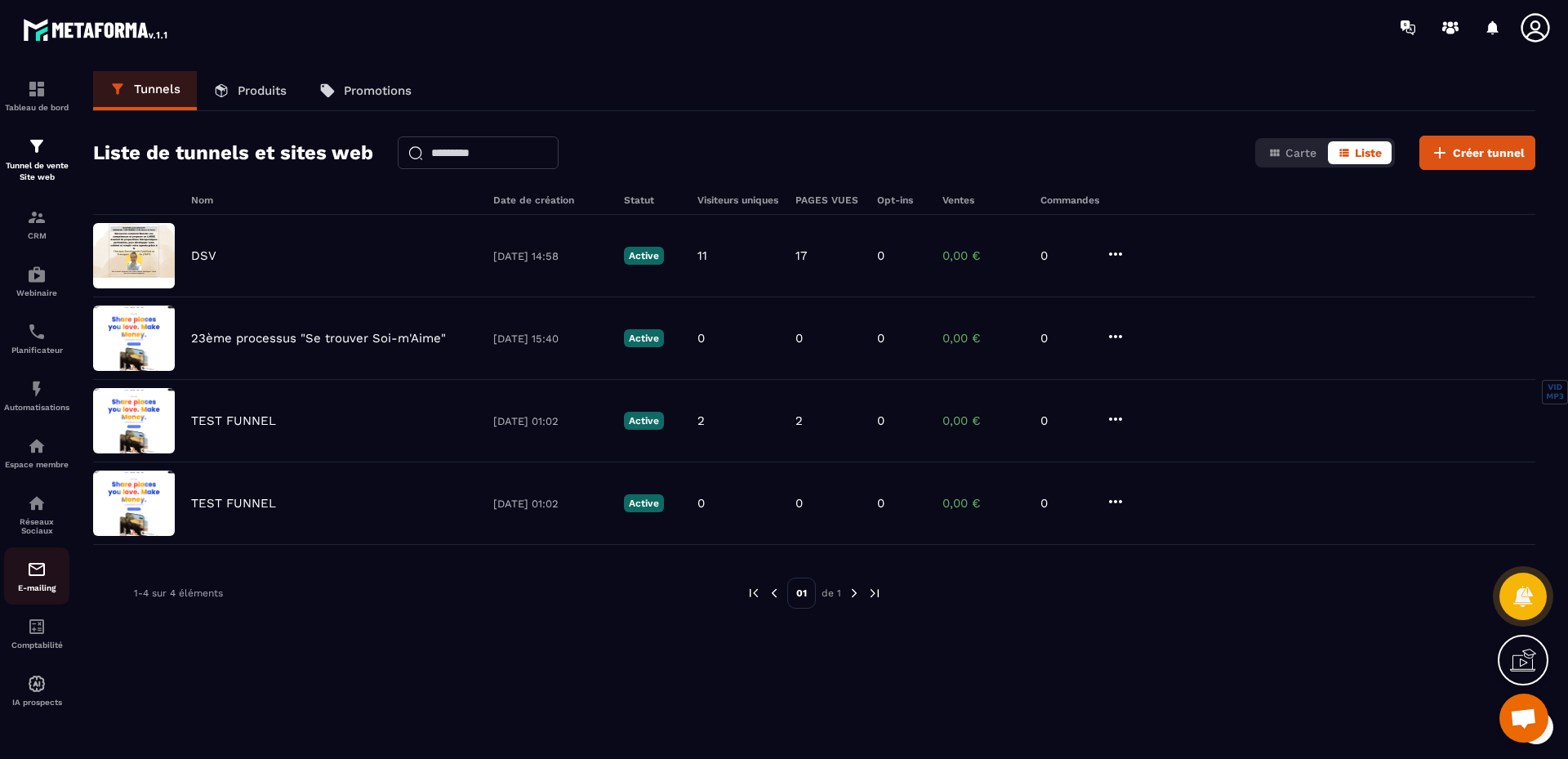
click at [36, 574] on img at bounding box center [36, 569] width 20 height 20
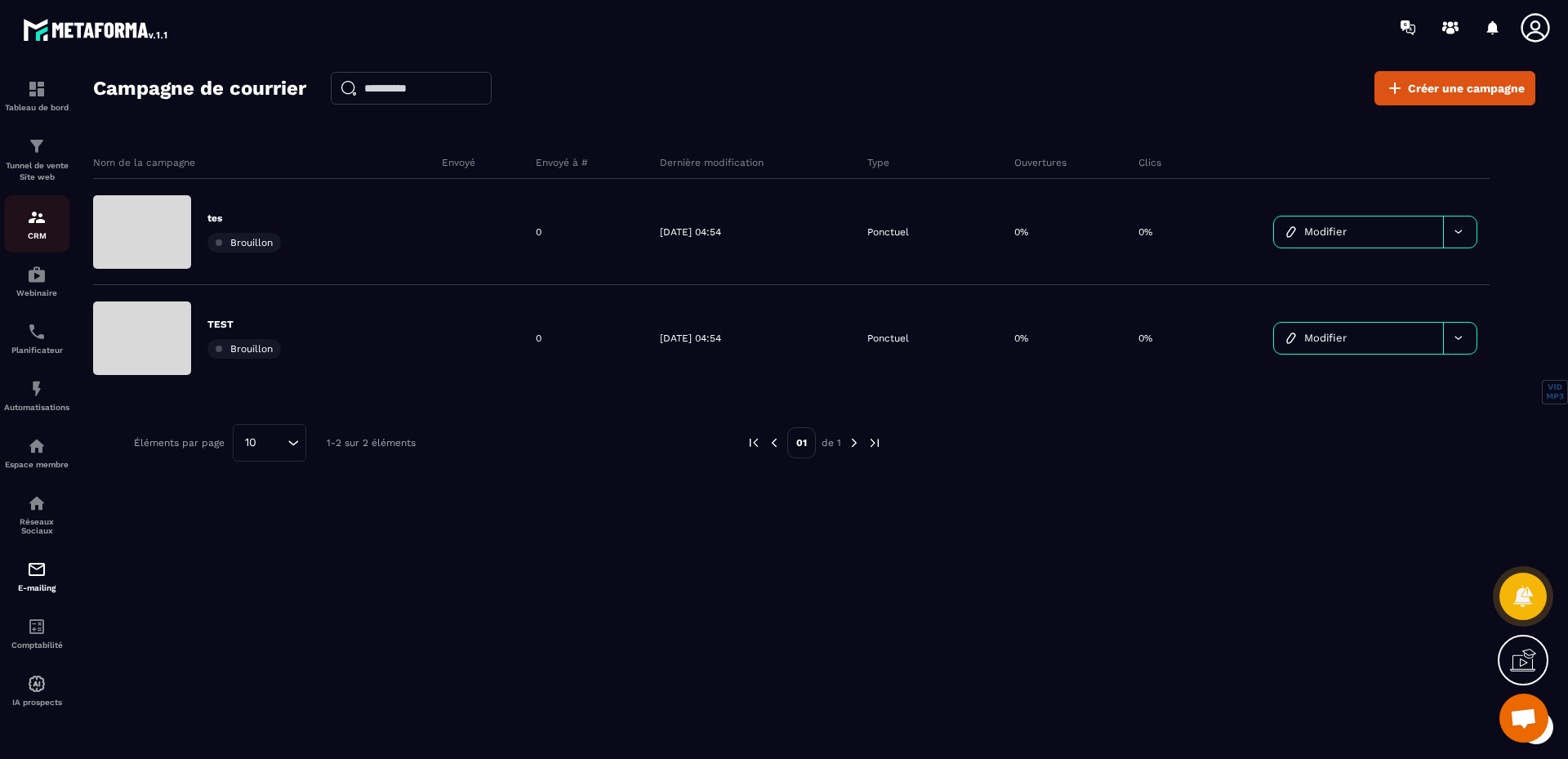
click at [37, 226] on img at bounding box center [36, 217] width 20 height 20
